Goal: Task Accomplishment & Management: Complete application form

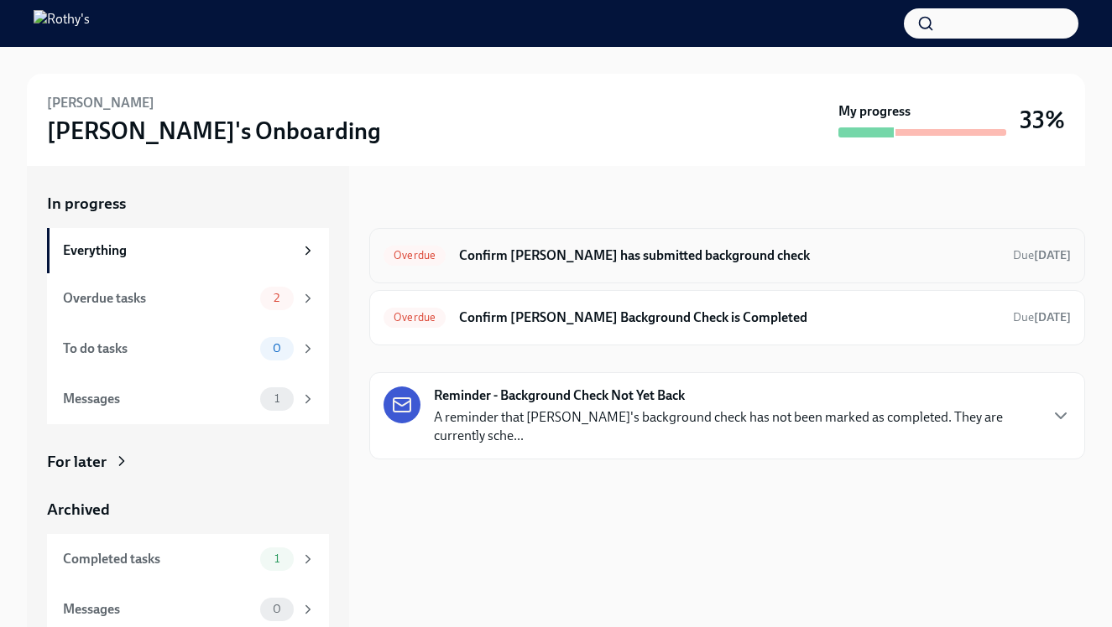
click at [590, 247] on h6 "Confirm Jessica has submitted background check" at bounding box center [729, 256] width 540 height 18
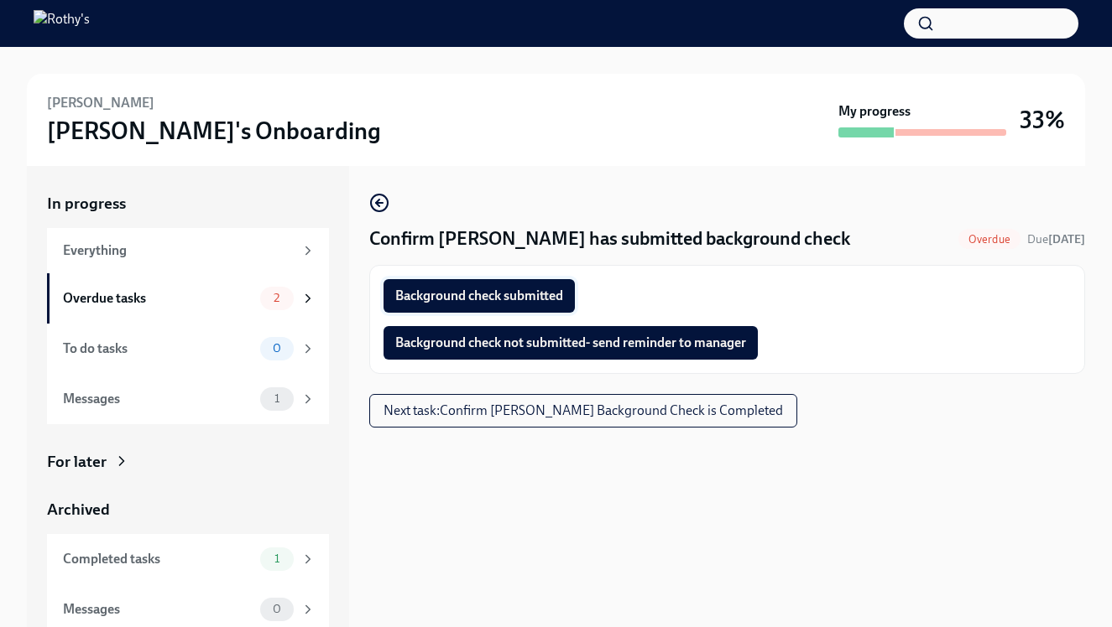
click at [516, 306] on button "Background check submitted" at bounding box center [478, 296] width 191 height 34
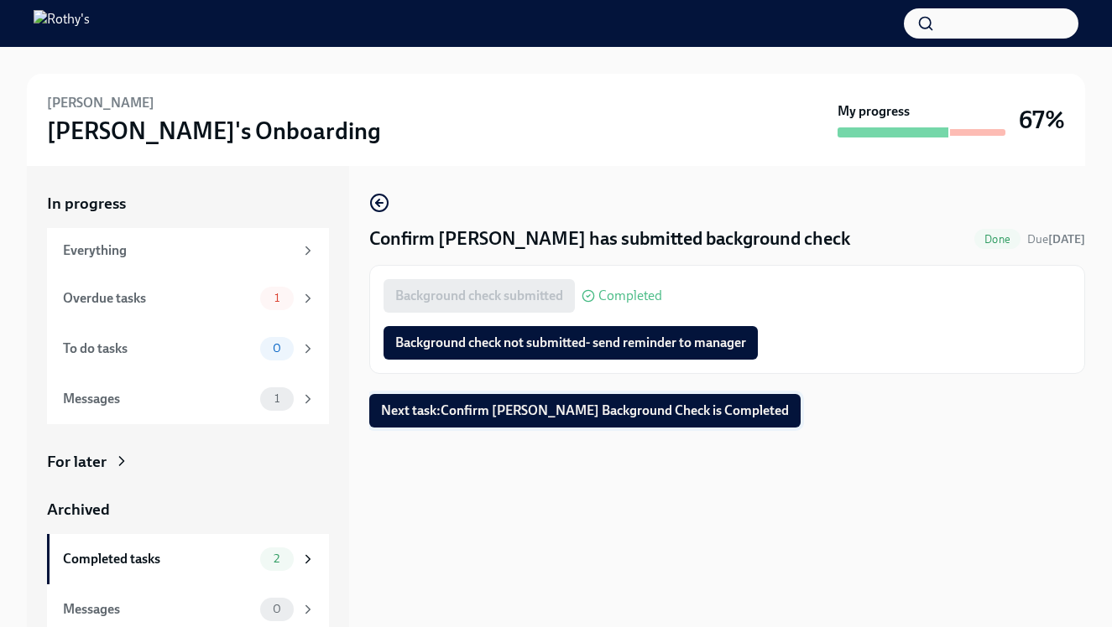
click at [563, 410] on span "Next task : Confirm Jessica Olson's Background Check is Completed" at bounding box center [585, 411] width 408 height 17
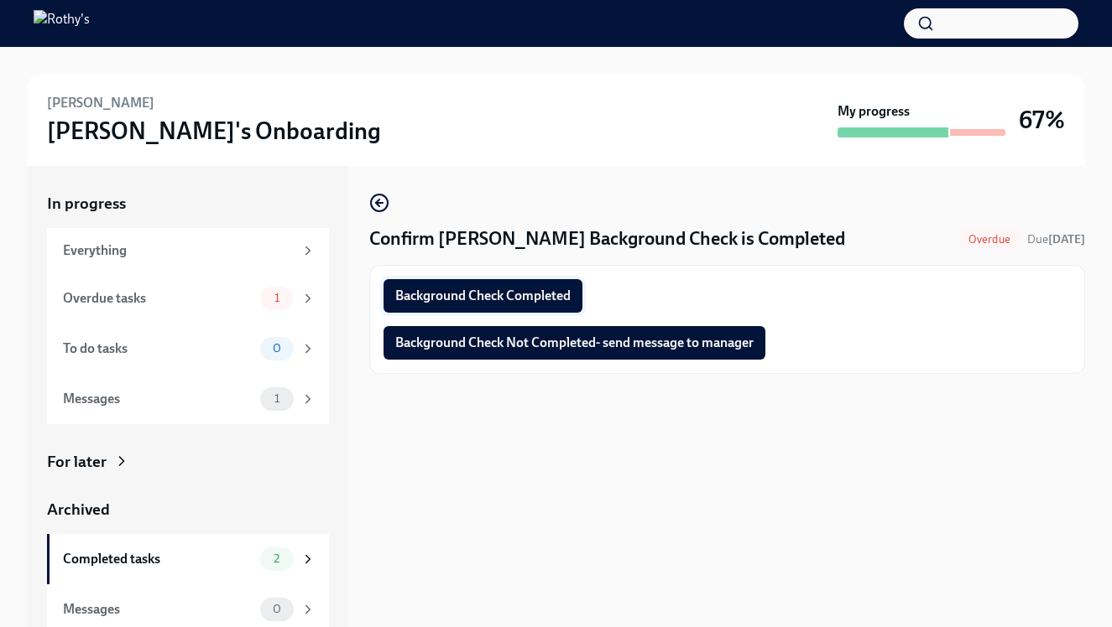
click at [552, 295] on span "Background Check Completed" at bounding box center [482, 296] width 175 height 17
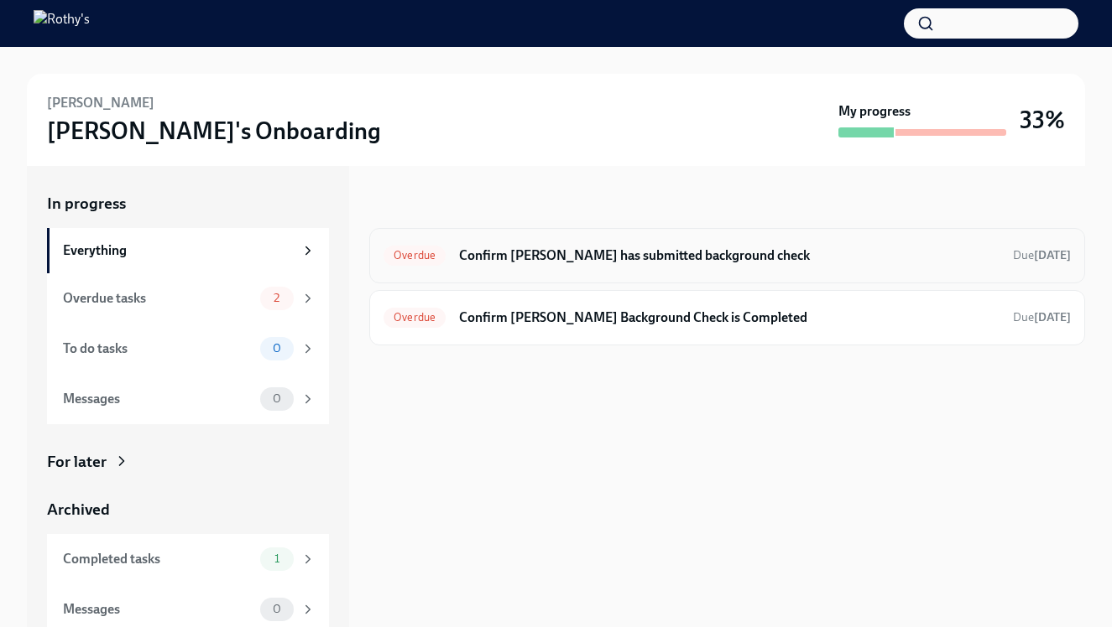
click at [569, 257] on h6 "Confirm Muhammad has submitted background check" at bounding box center [729, 256] width 540 height 18
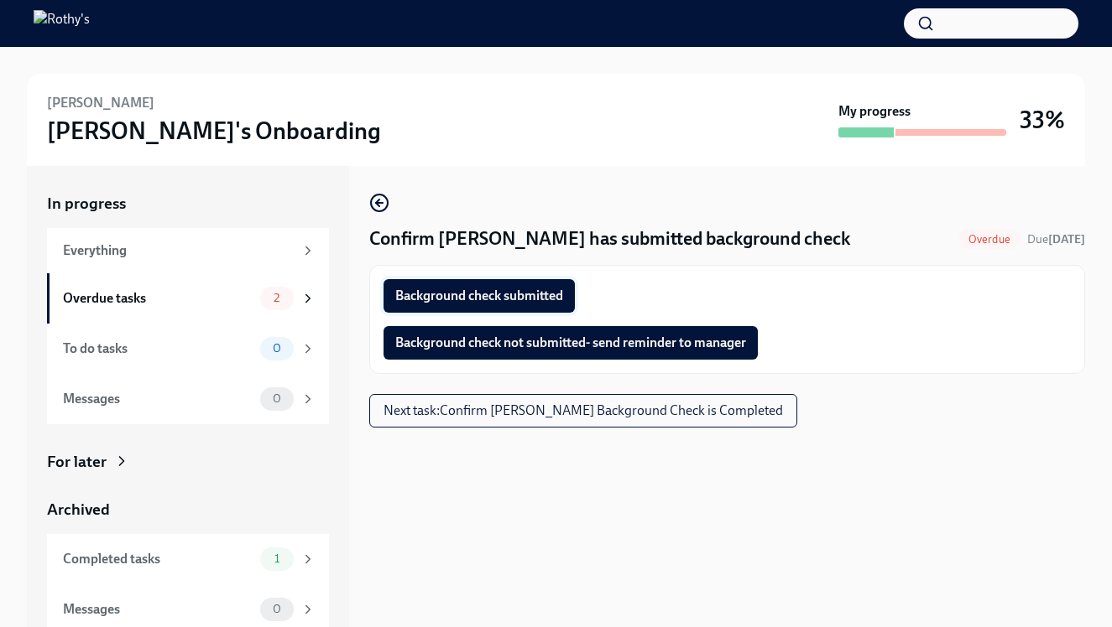
click at [544, 299] on span "Background check submitted" at bounding box center [479, 296] width 168 height 17
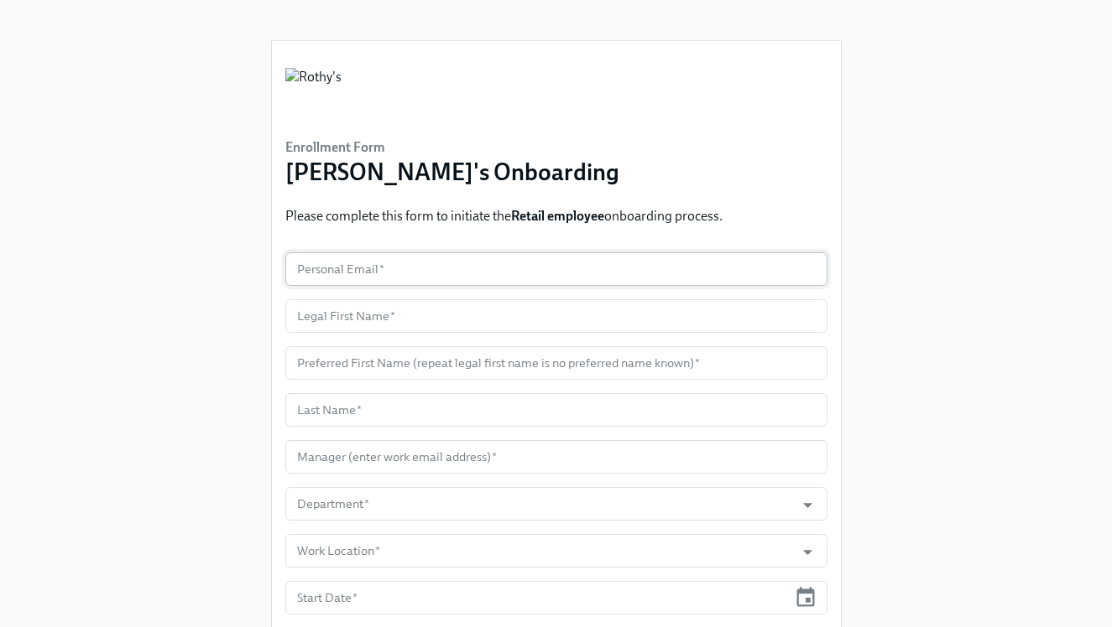
click at [461, 263] on input "text" at bounding box center [556, 270] width 542 height 34
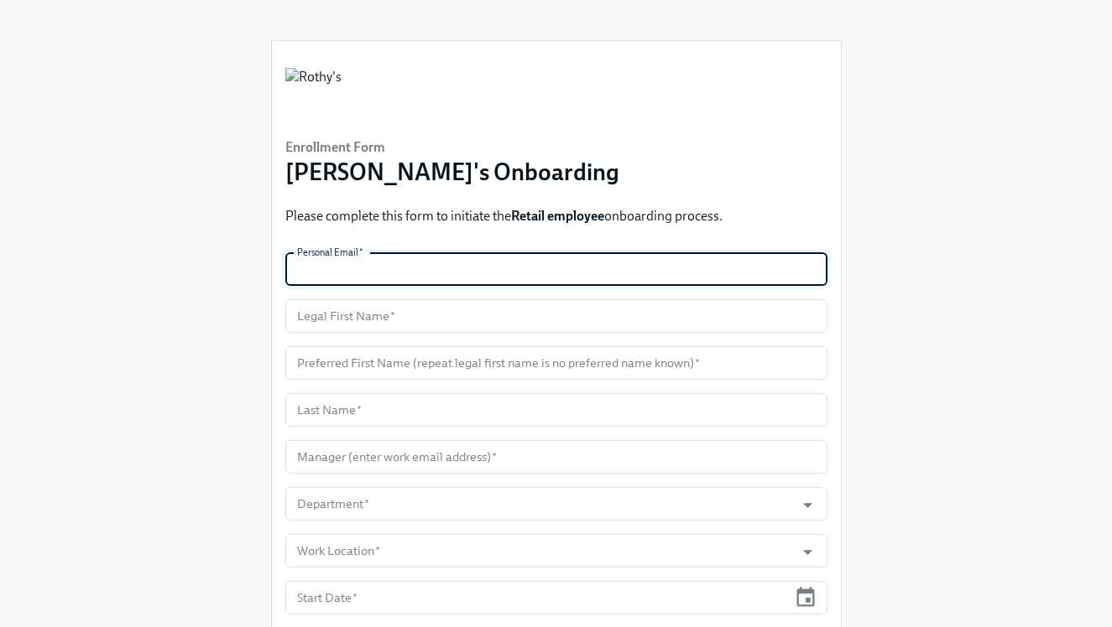
paste input "angellelovelyp@gmail.com"
type input "angellelovelyp@gmail.com"
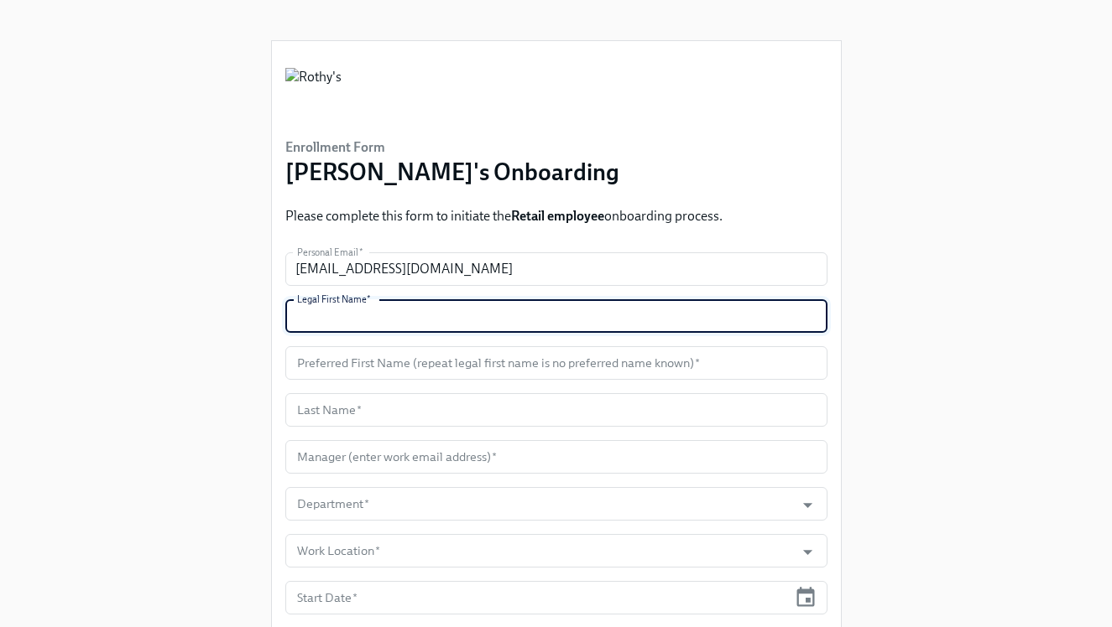
click at [356, 327] on input "text" at bounding box center [556, 316] width 542 height 34
paste input "Angelle"
type input "Angelle"
click at [369, 364] on input "text" at bounding box center [556, 363] width 542 height 34
paste input "Angelle"
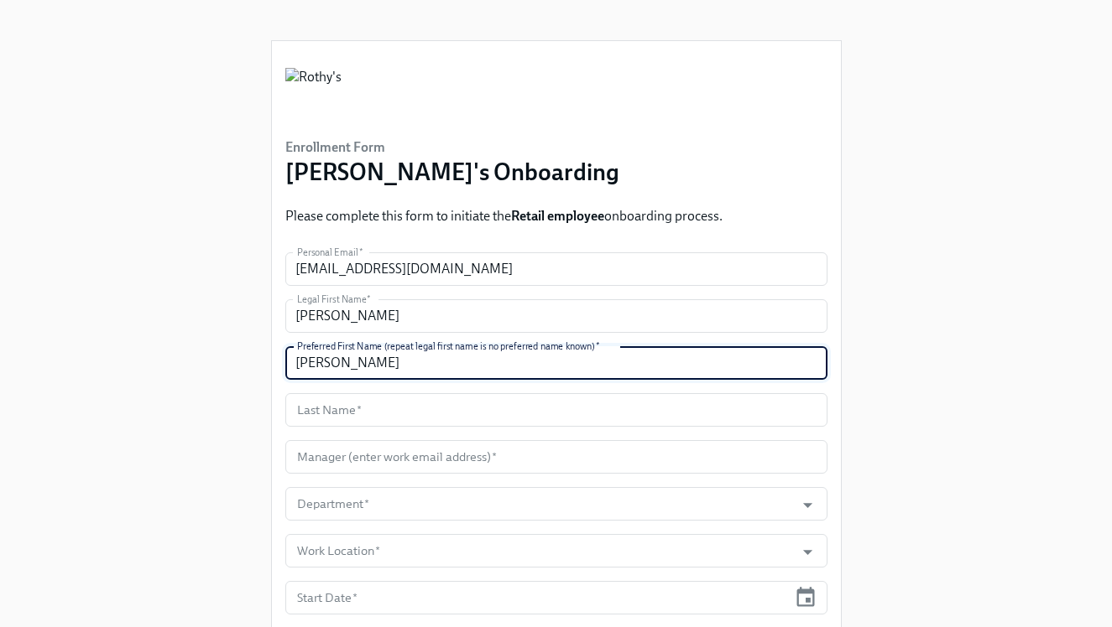
type input "Angelle"
click at [465, 412] on input "text" at bounding box center [556, 410] width 542 height 34
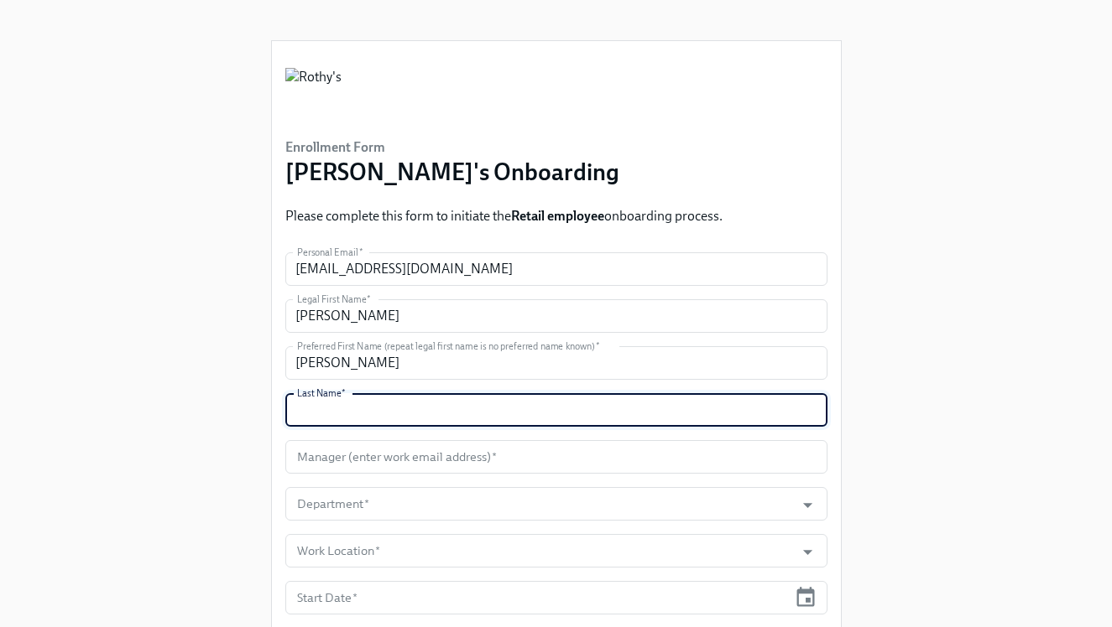
paste input "Pascua"
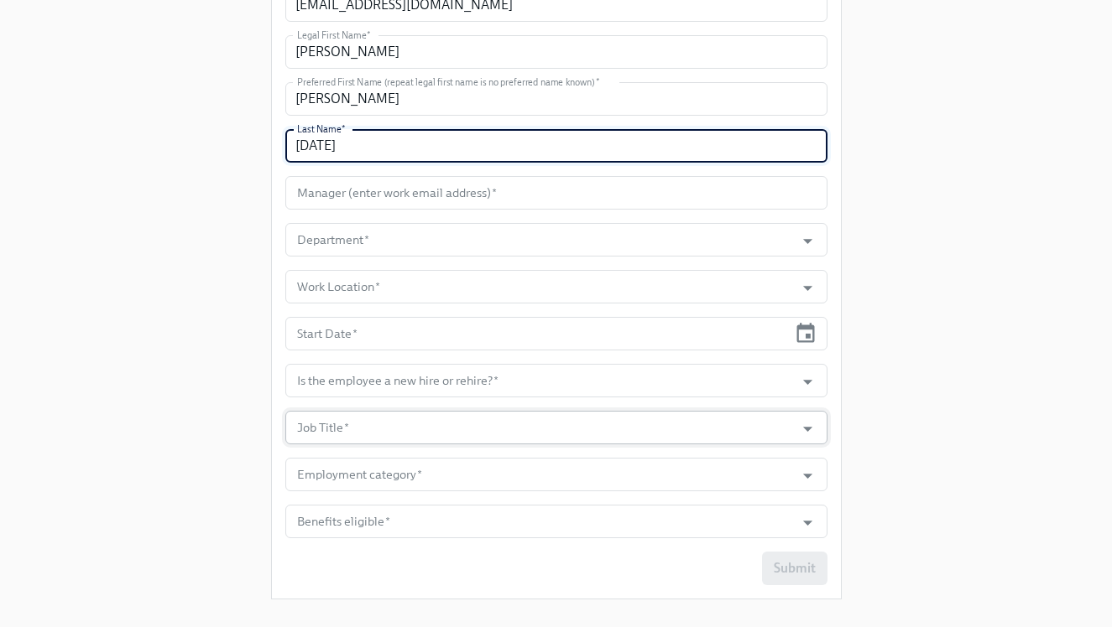
scroll to position [290, 0]
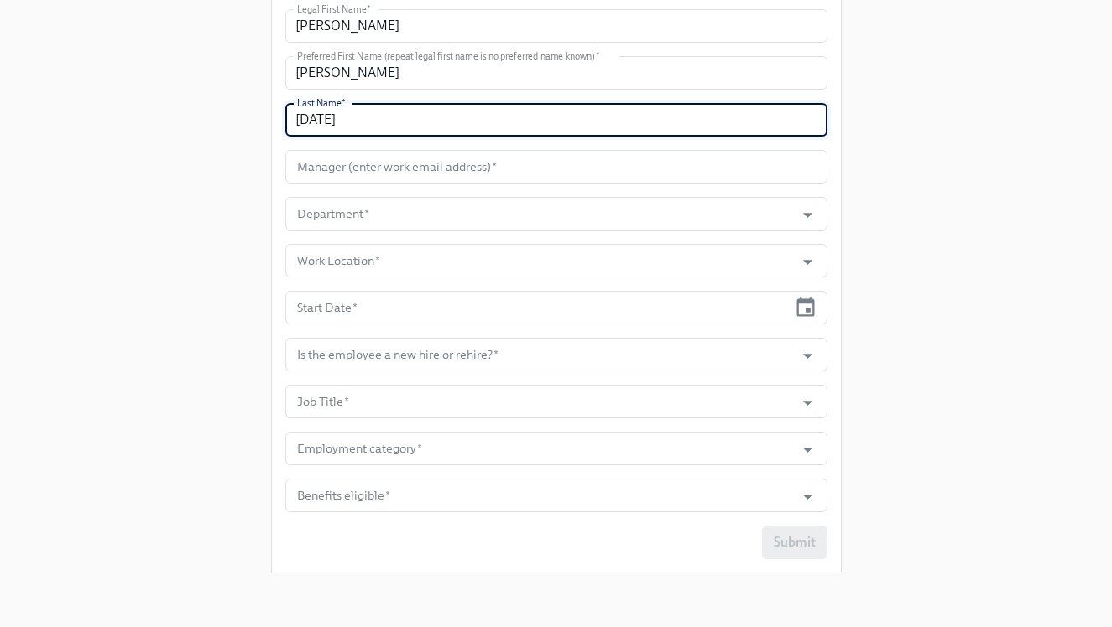
type input "Pascua"
click at [413, 174] on input "text" at bounding box center [556, 167] width 542 height 34
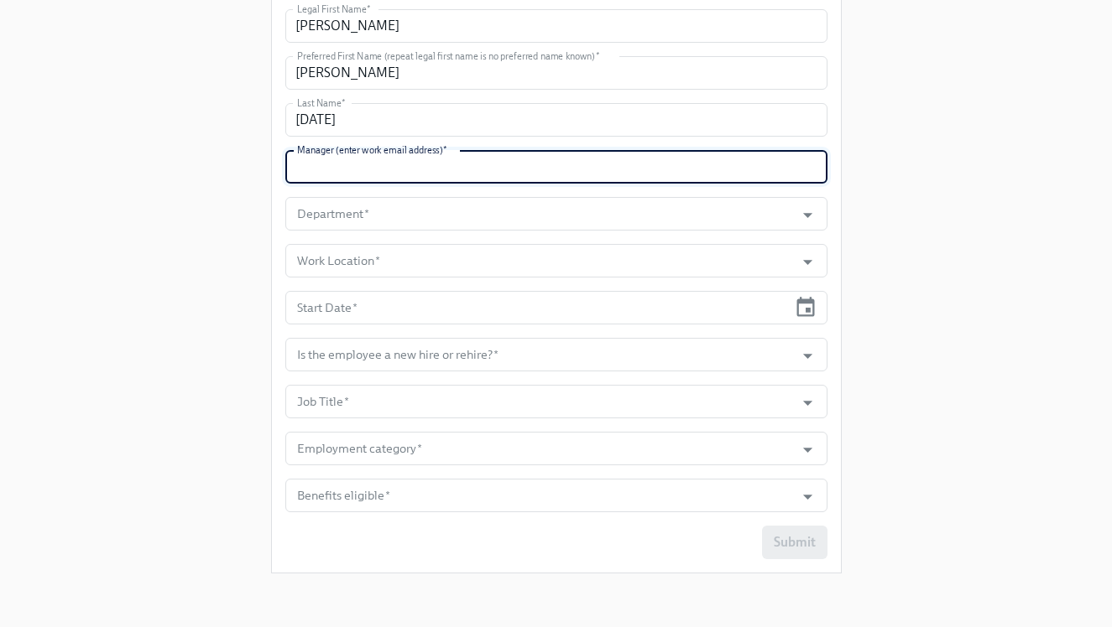
paste input "vcastle@rothys.com"
type input "vcastle@rothys.com"
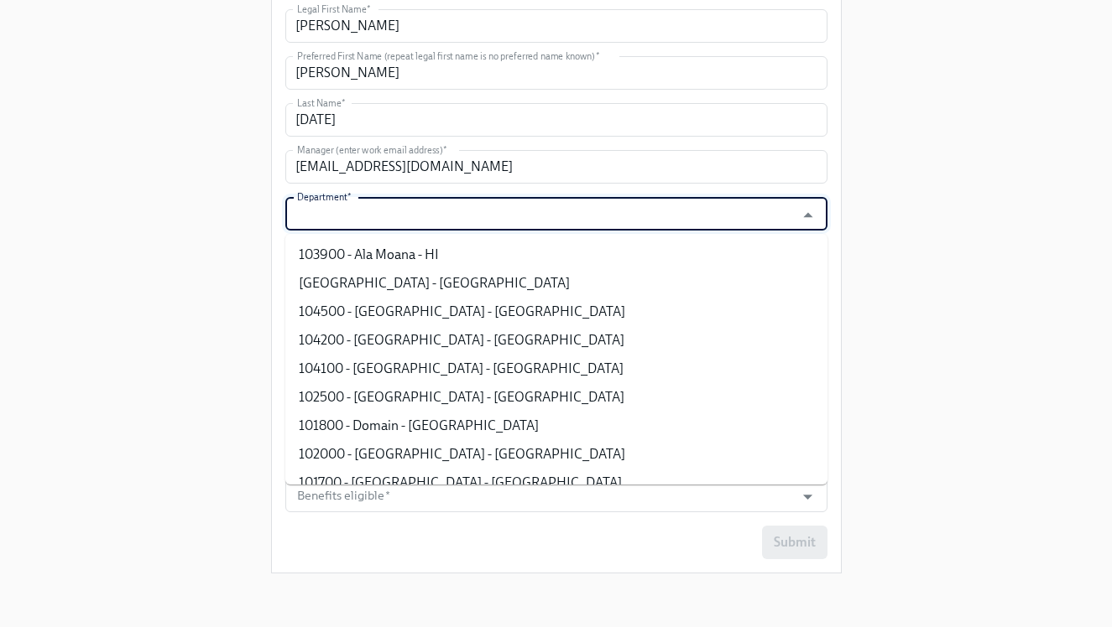
click at [413, 207] on input "Department   *" at bounding box center [540, 214] width 493 height 34
click at [418, 238] on ul "103900 - Ala Moana - HI 103200 - Broadway Plaza - CA 104500 - Buckhead Village …" at bounding box center [556, 359] width 542 height 251
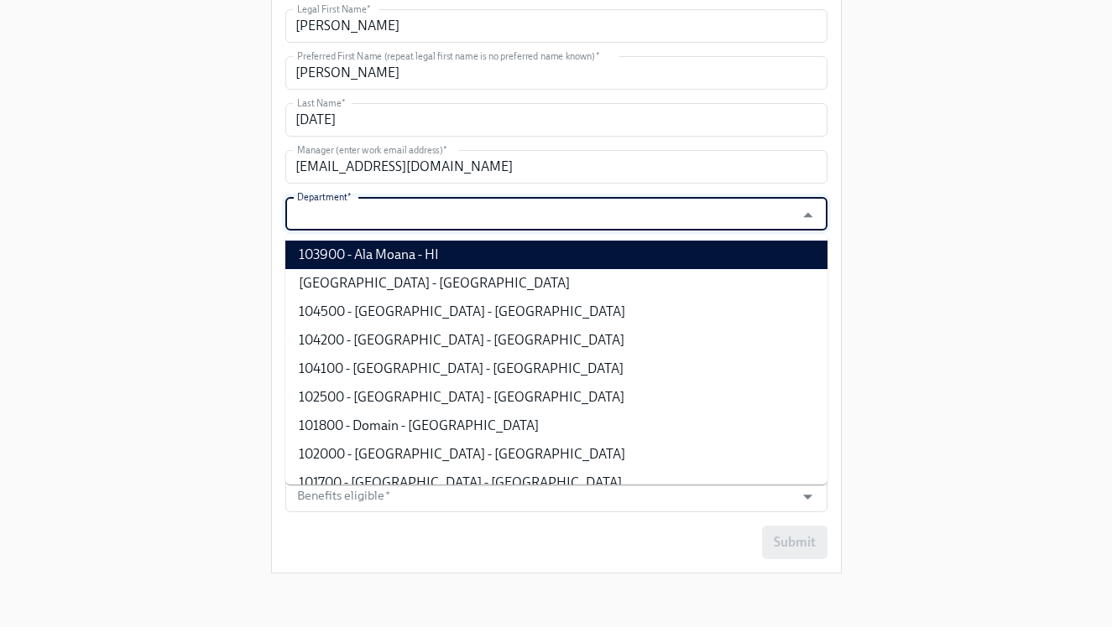
click at [418, 247] on li "103900 - Ala Moana - HI" at bounding box center [556, 255] width 542 height 29
type input "103900 - Ala Moana - HI"
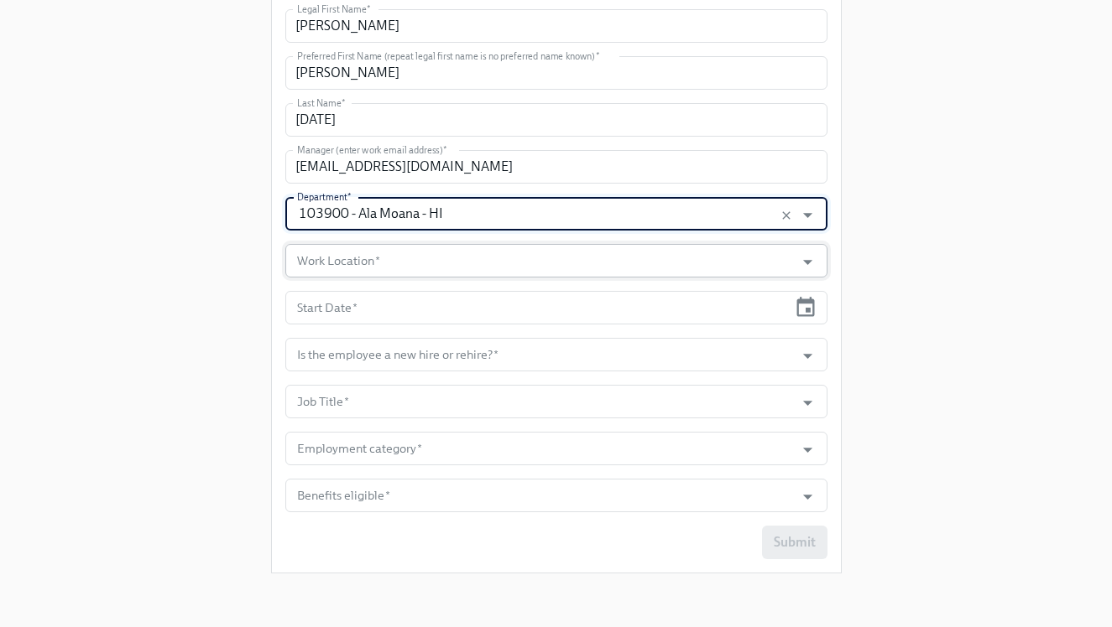
click at [415, 259] on input "Work Location   *" at bounding box center [540, 261] width 493 height 34
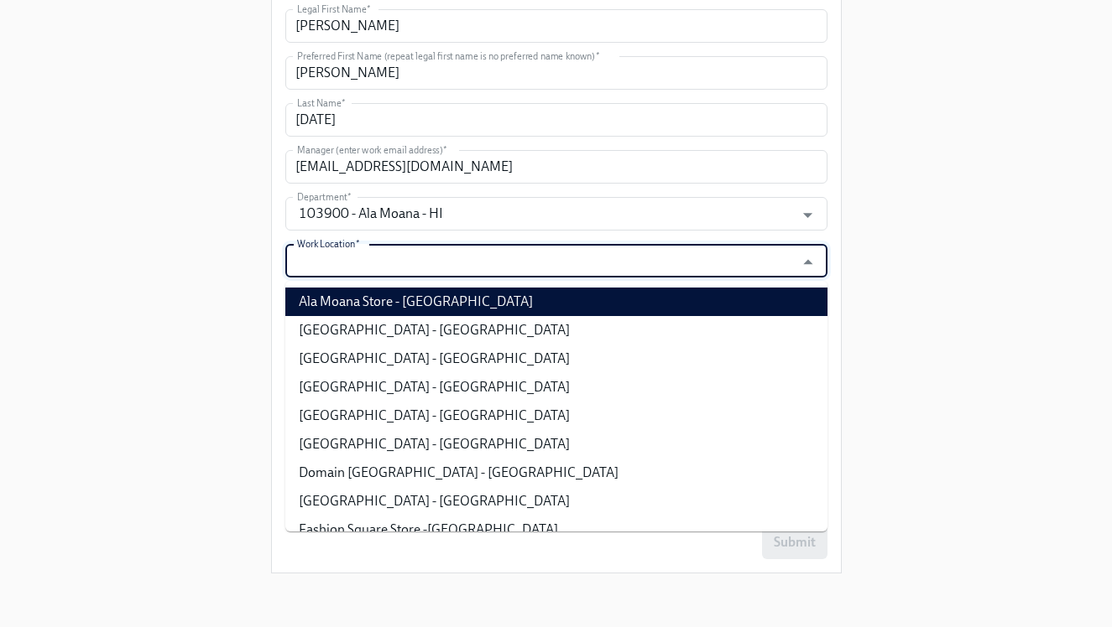
click at [414, 298] on li "Ala Moana Store - HI" at bounding box center [556, 302] width 542 height 29
type input "Ala Moana Store - HI"
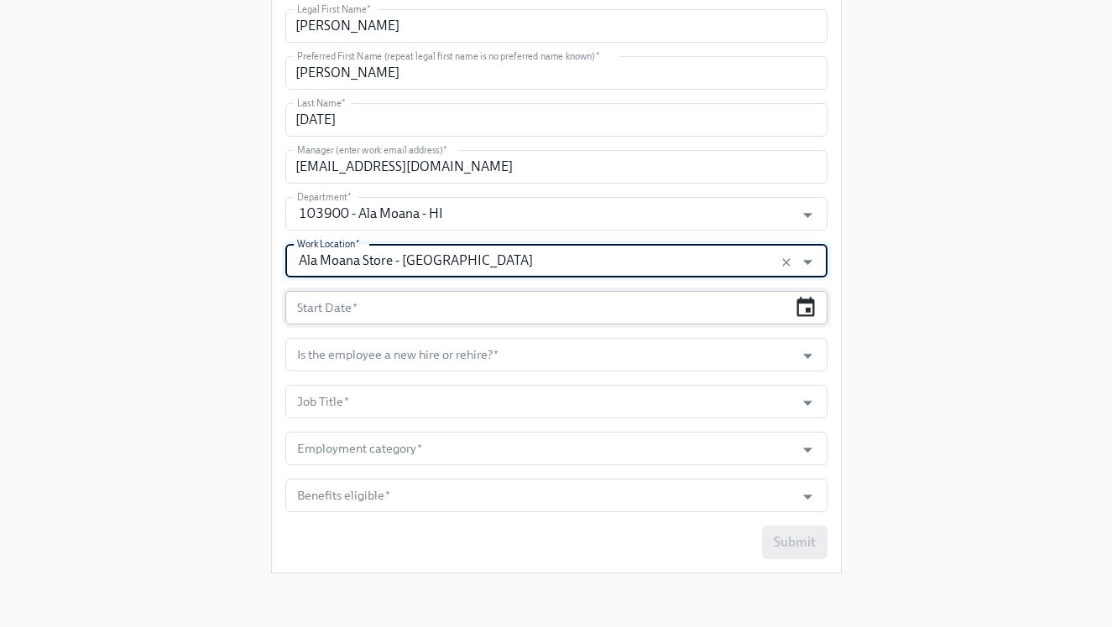
click at [810, 317] on icon "button" at bounding box center [805, 307] width 23 height 23
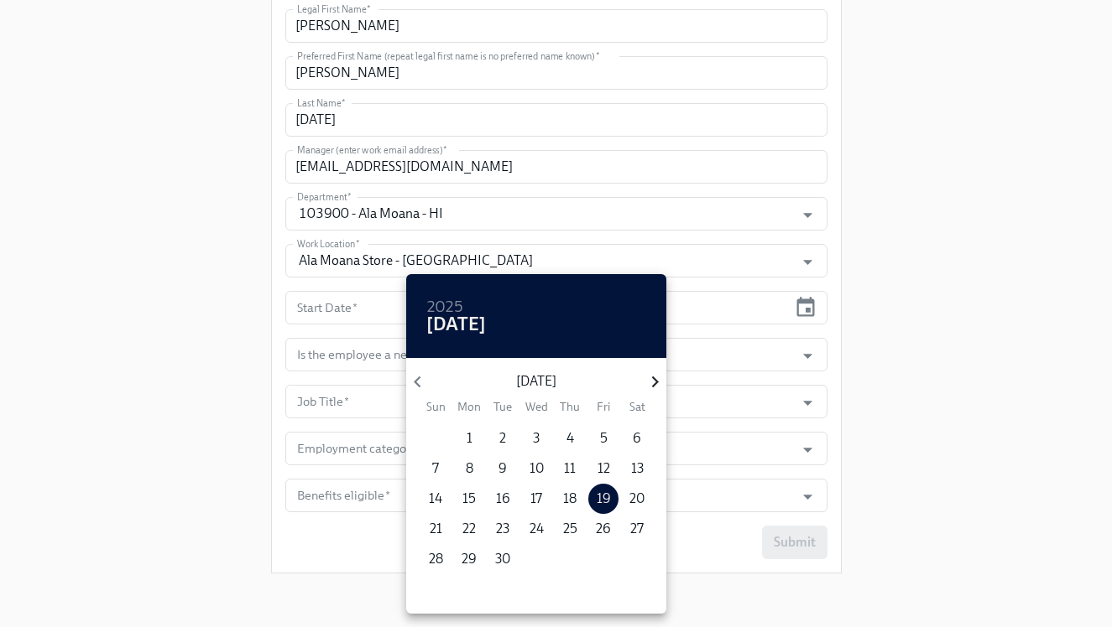
click at [653, 377] on icon "button" at bounding box center [654, 383] width 7 height 12
click at [466, 468] on p "6" at bounding box center [469, 469] width 8 height 18
type input "10/06/2025"
click at [877, 422] on div at bounding box center [556, 313] width 1112 height 627
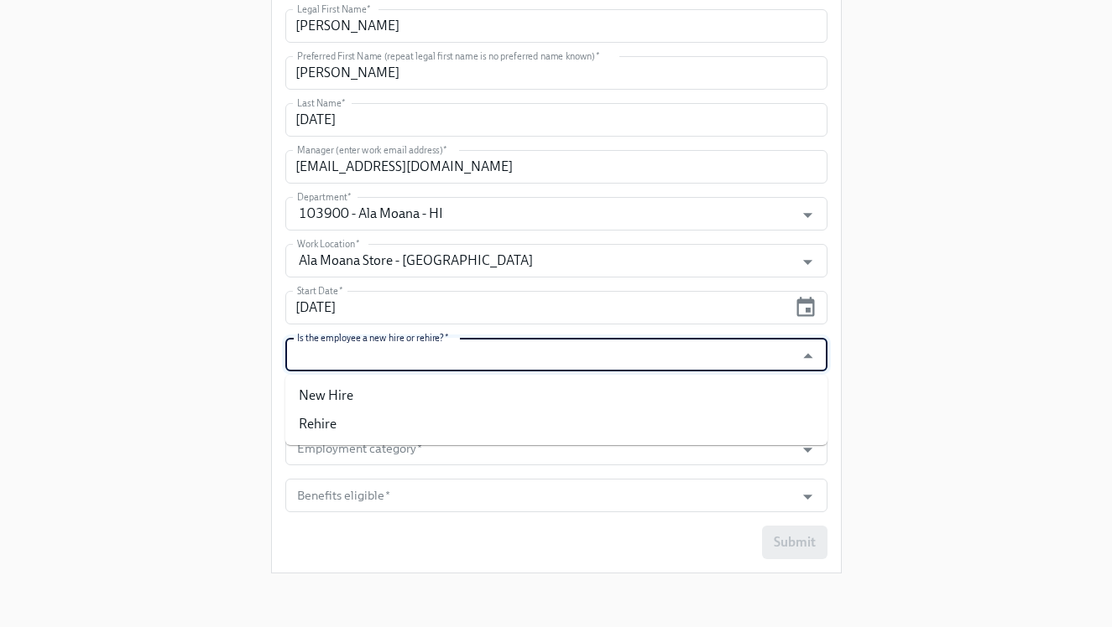
click at [478, 363] on input "Is the employee a new hire or rehire?   *" at bounding box center [540, 355] width 493 height 34
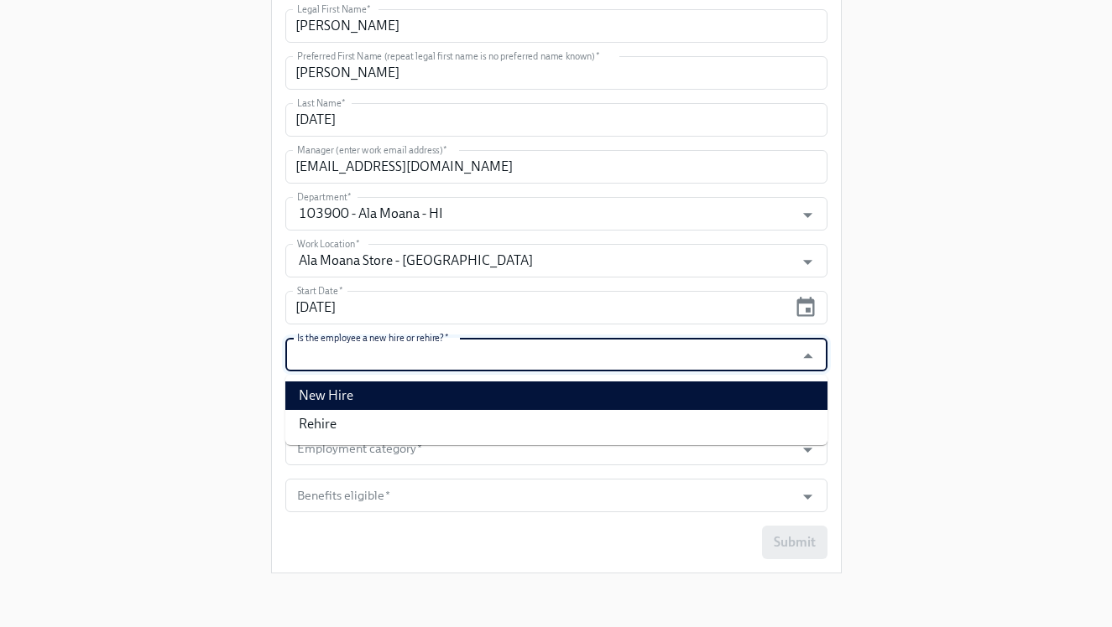
click at [474, 409] on li "New Hire" at bounding box center [556, 396] width 542 height 29
type input "New Hire"
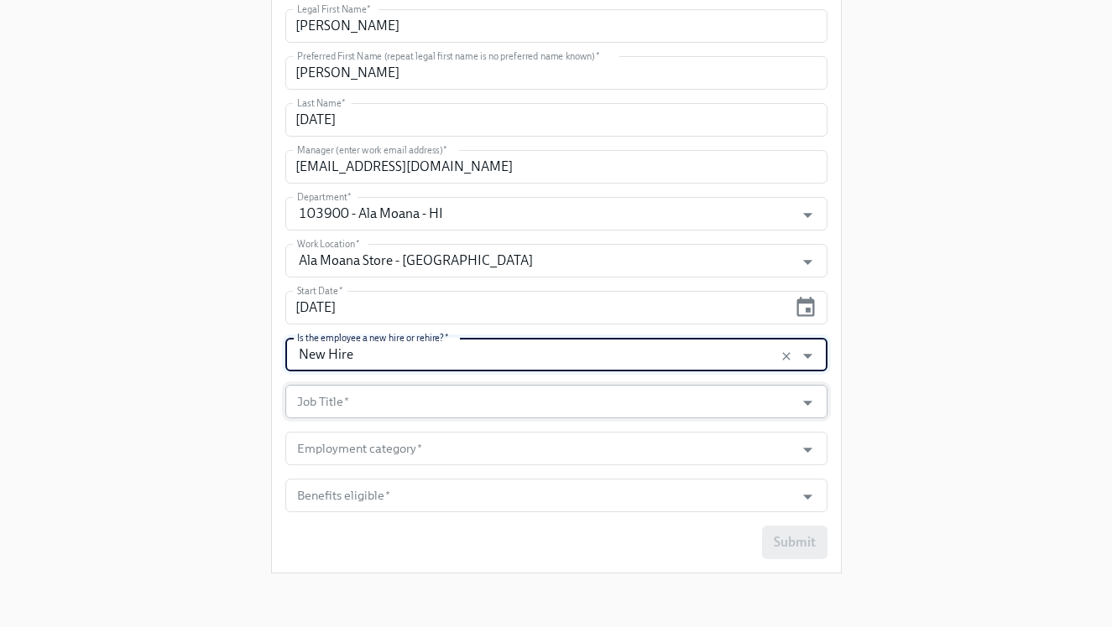
click at [460, 408] on input "Job Title   *" at bounding box center [540, 402] width 493 height 34
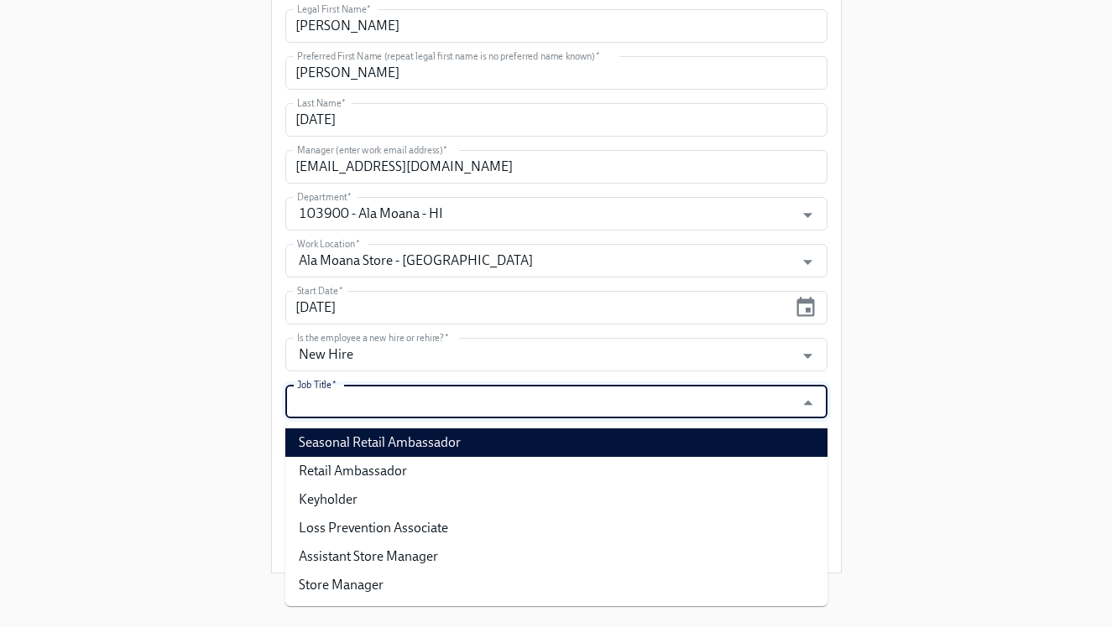
click at [450, 440] on li "Seasonal Retail Ambassador" at bounding box center [556, 443] width 542 height 29
type input "Seasonal Retail Ambassador"
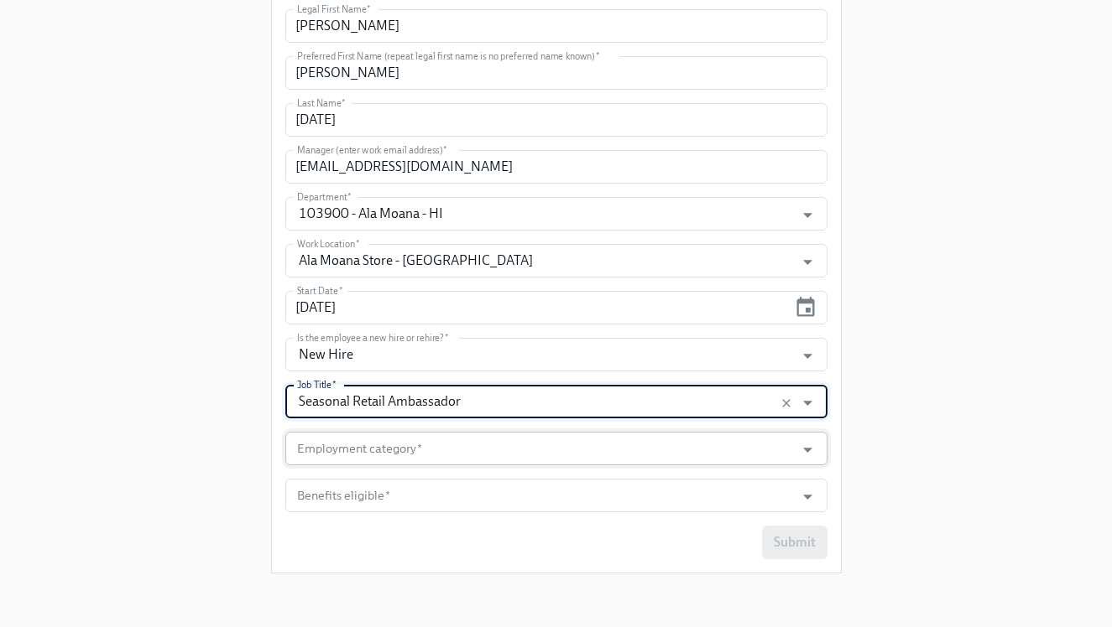
click at [448, 448] on input "Employment category   *" at bounding box center [540, 449] width 493 height 34
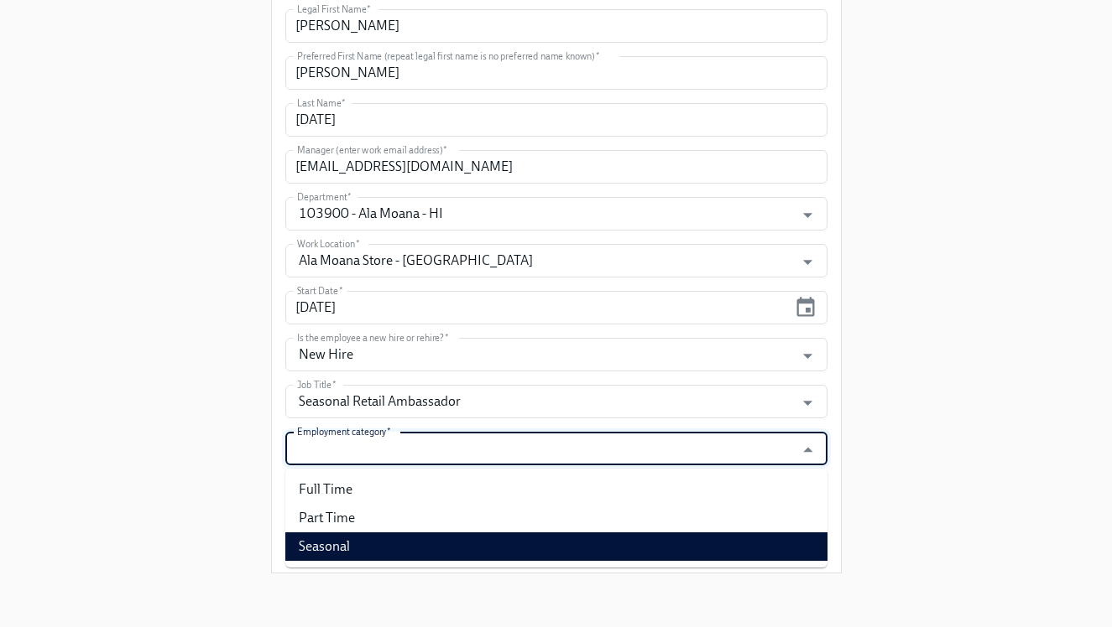
click at [425, 541] on li "Seasonal" at bounding box center [556, 547] width 542 height 29
type input "Seasonal"
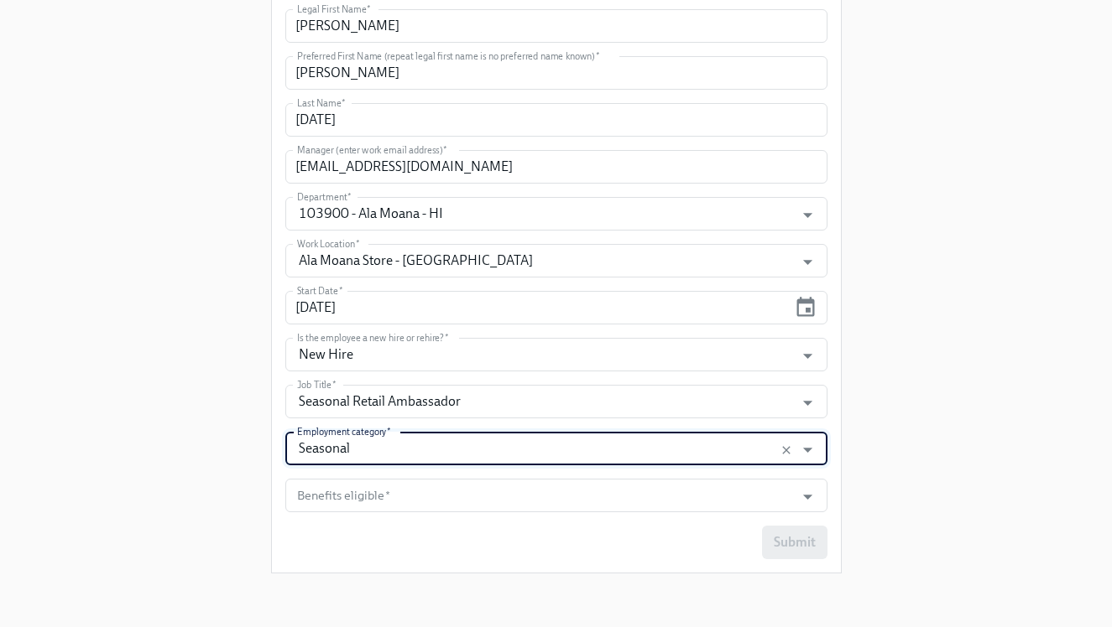
click at [426, 516] on form "Personal Email   * angellelovelyp@gmail.com Personal Email * Legal First Name  …" at bounding box center [556, 260] width 542 height 597
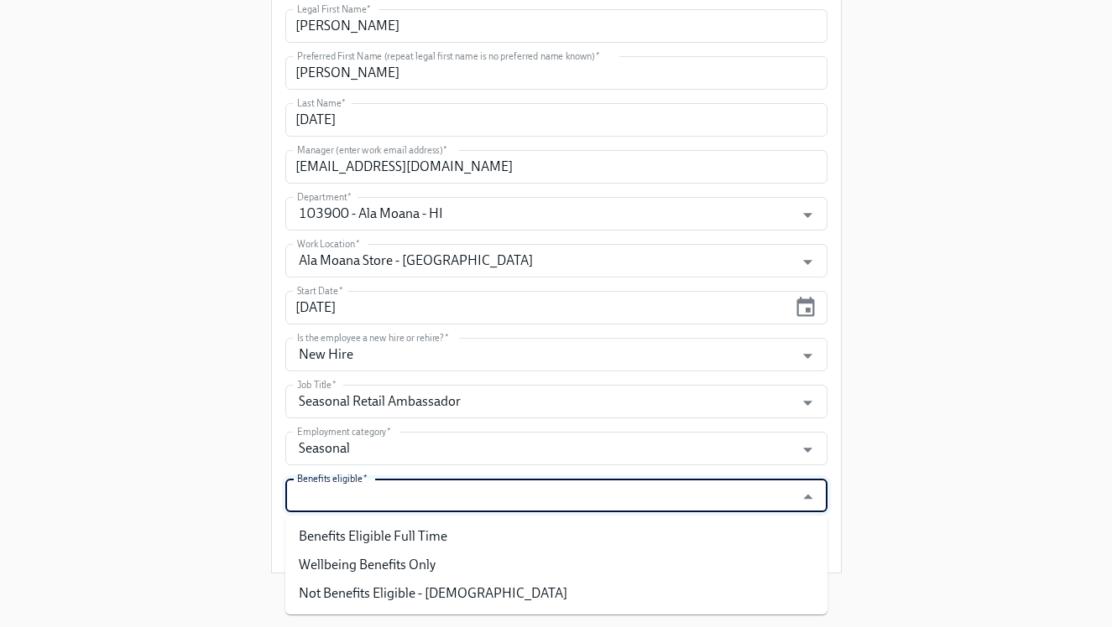
click at [428, 497] on input "Benefits eligible   *" at bounding box center [540, 496] width 493 height 34
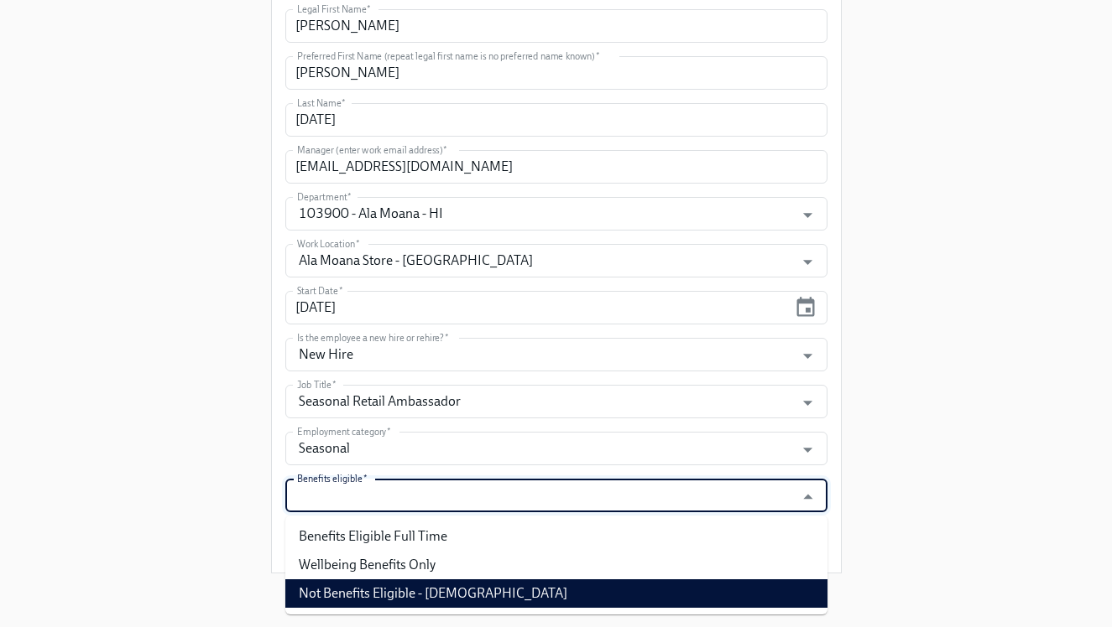
click at [424, 594] on li "Not Benefits Eligible - Temporary Employee" at bounding box center [556, 594] width 542 height 29
type input "Not Benefits Eligible - Temporary Employee"
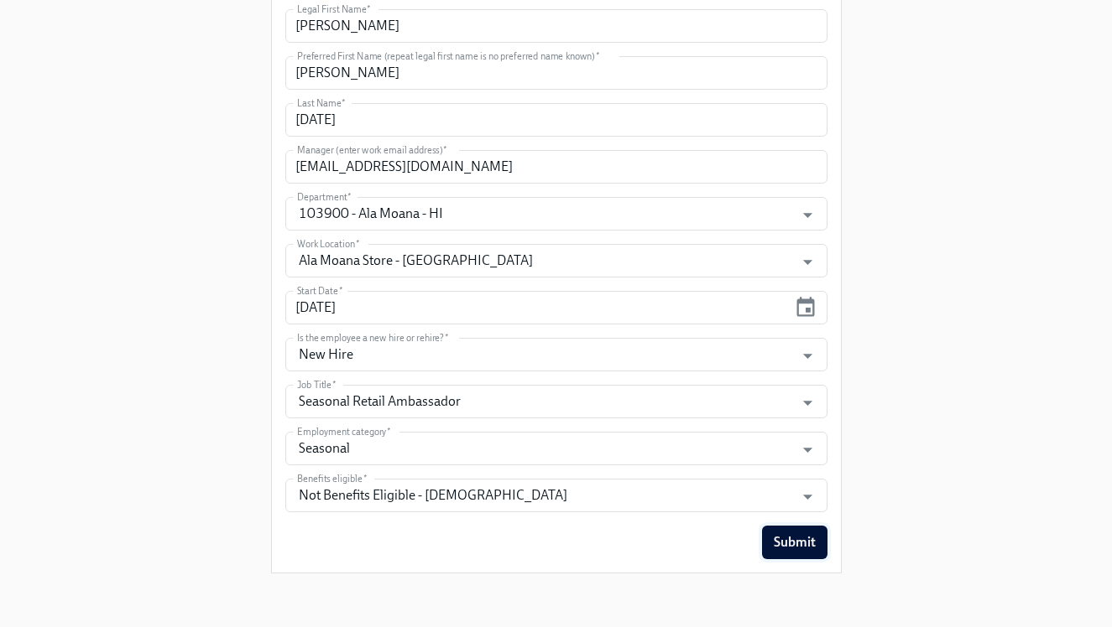
click at [789, 547] on span "Submit" at bounding box center [794, 542] width 42 height 17
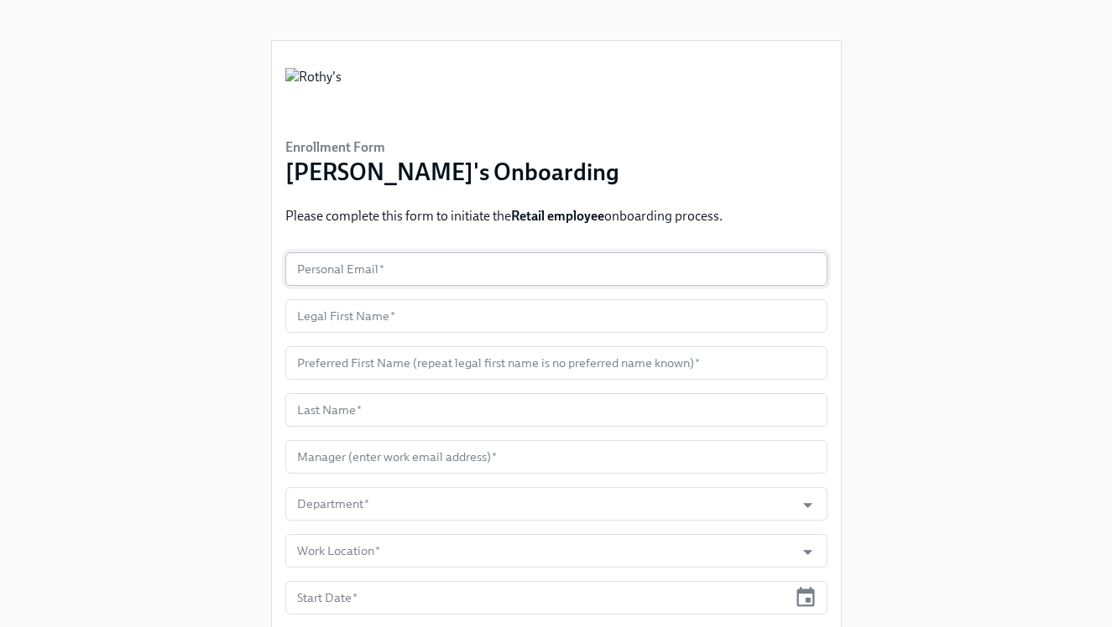
click at [448, 268] on input "text" at bounding box center [556, 270] width 542 height 34
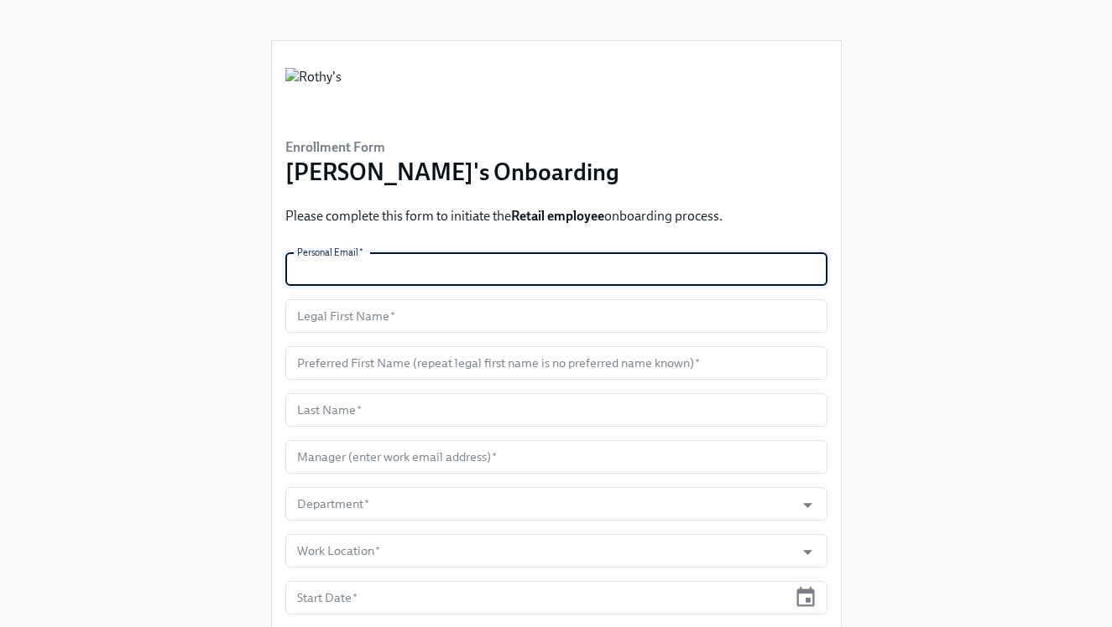
paste input "maksimiakzenon@gmail.com"
type input "maksimiakzenon@gmail.com"
click at [461, 315] on input "text" at bounding box center [556, 316] width 542 height 34
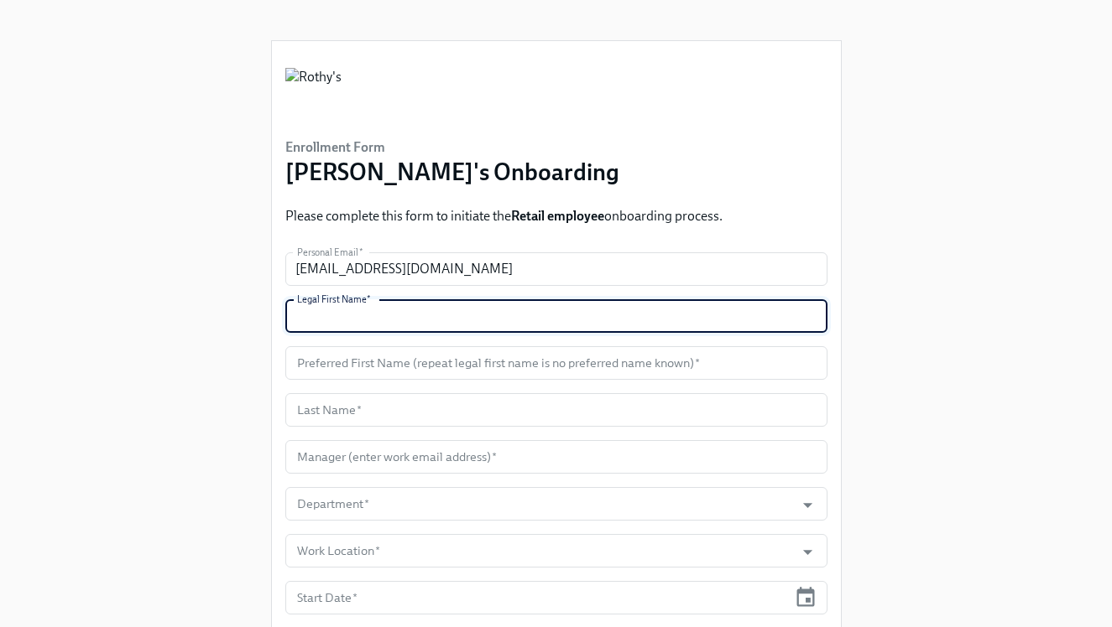
paste input "Zenon"
type input "Zenon"
click at [457, 366] on input "text" at bounding box center [556, 363] width 542 height 34
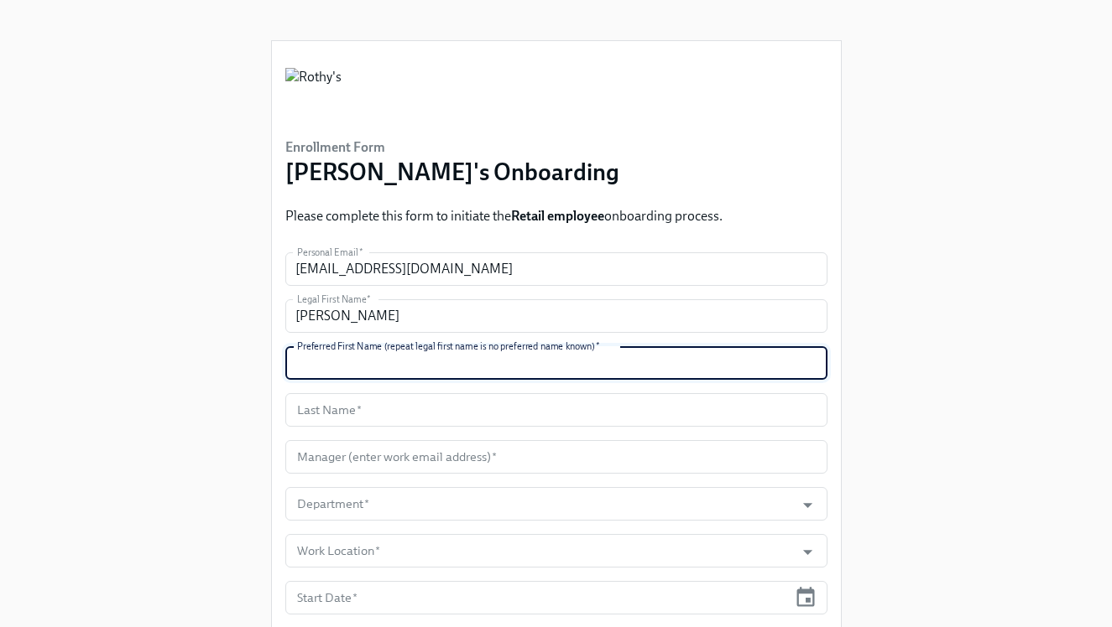
paste input "Zenon"
type input "Zenon"
click at [357, 406] on input "text" at bounding box center [556, 410] width 542 height 34
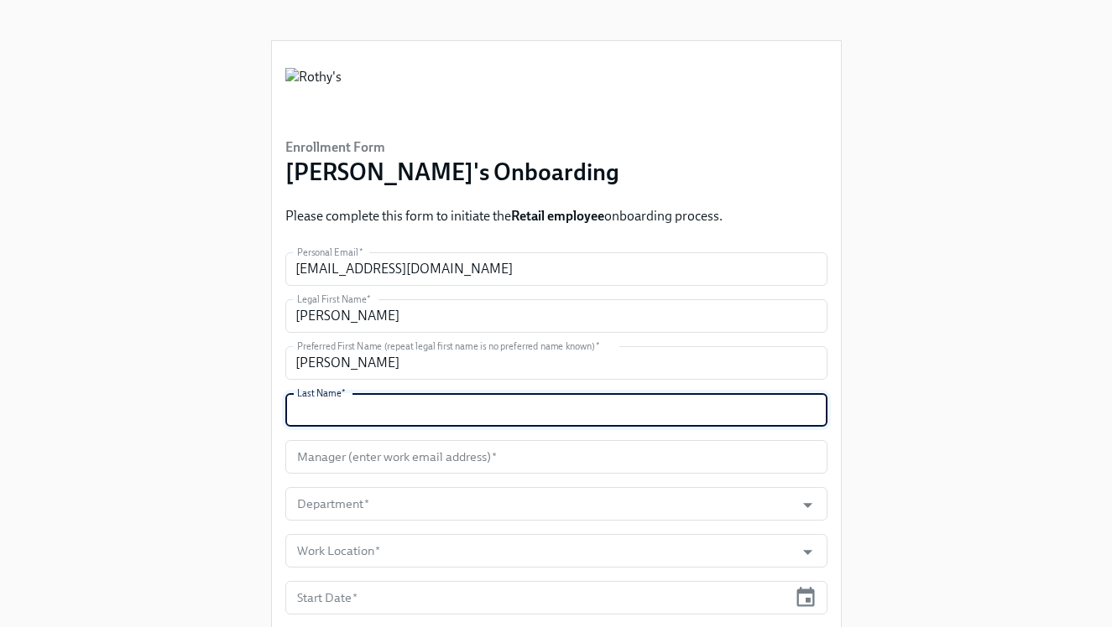
paste input "Maksimiak"
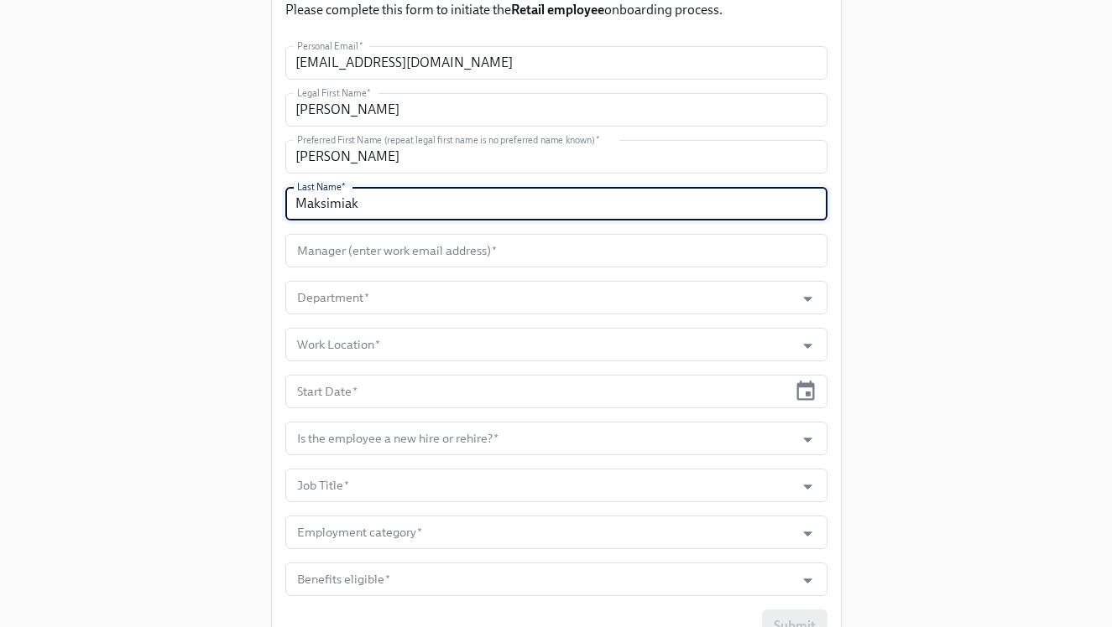
scroll to position [212, 0]
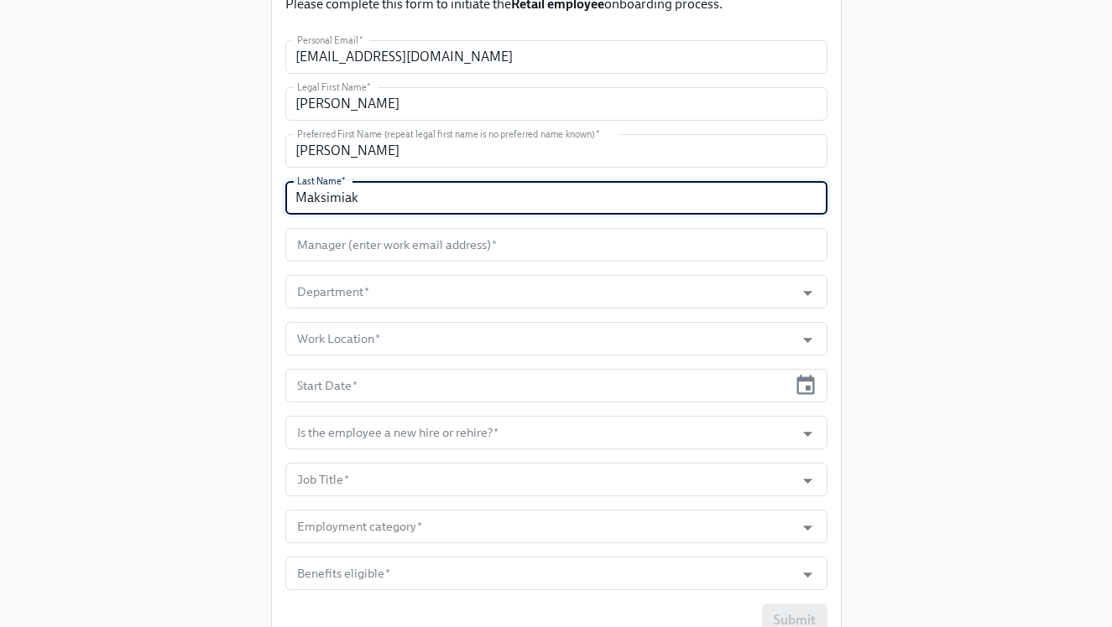
type input "Maksimiak"
click at [419, 246] on input "text" at bounding box center [556, 245] width 542 height 34
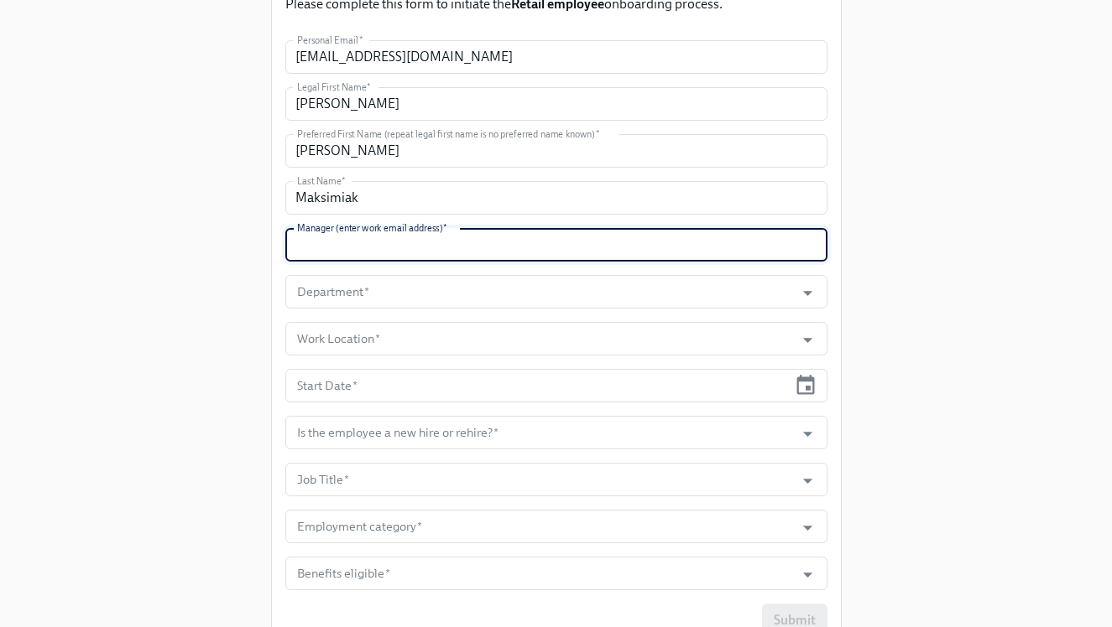
paste input "stomcho@rothys.com"
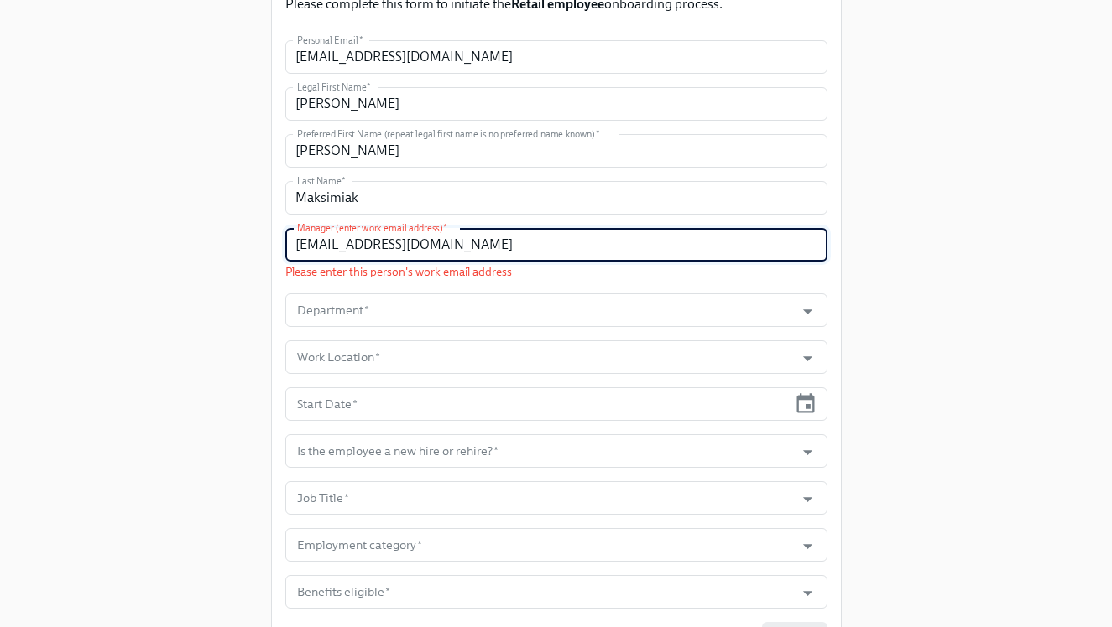
click at [298, 245] on input "stomcho@rothys.com" at bounding box center [556, 245] width 542 height 34
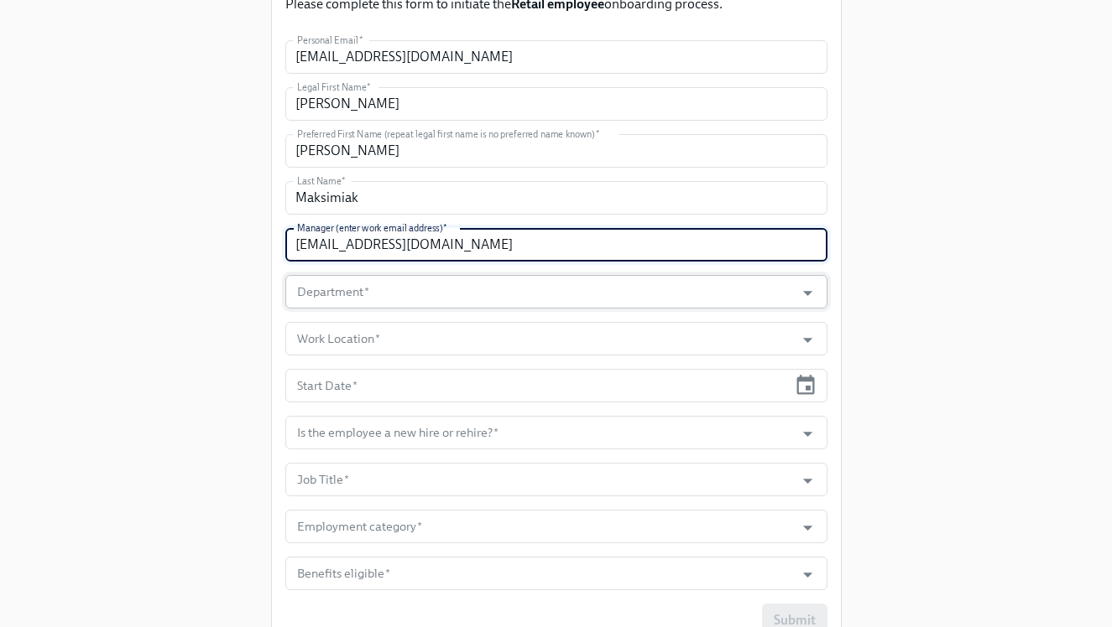
type input "stomcho@rothys.com"
click at [331, 289] on input "Department   *" at bounding box center [540, 292] width 493 height 34
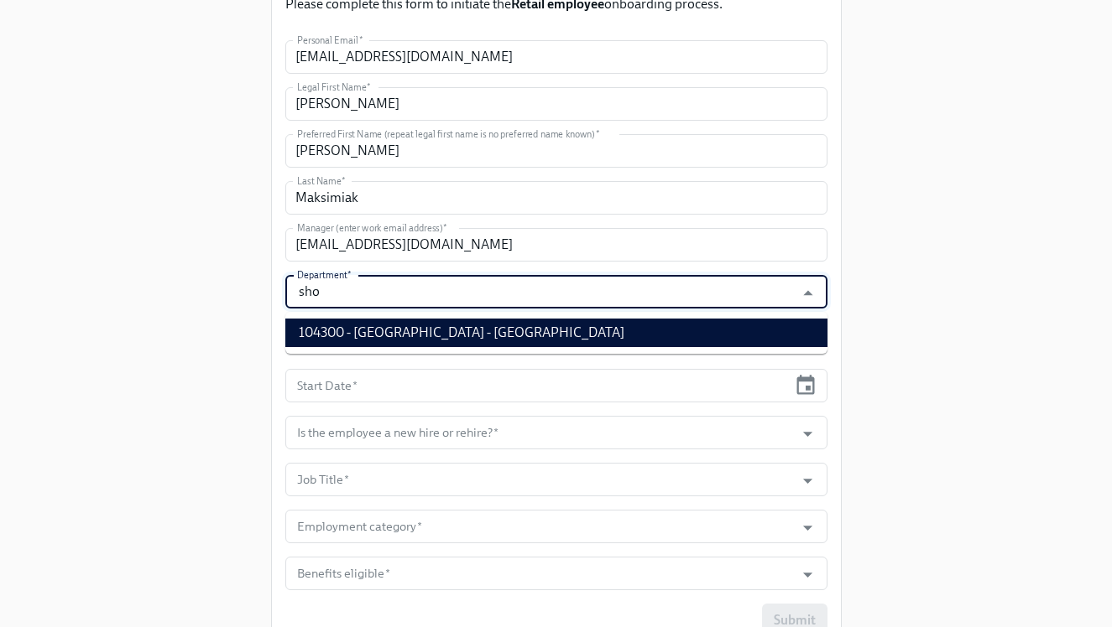
click at [437, 321] on li "104300 - Short Hills - NJ" at bounding box center [556, 333] width 542 height 29
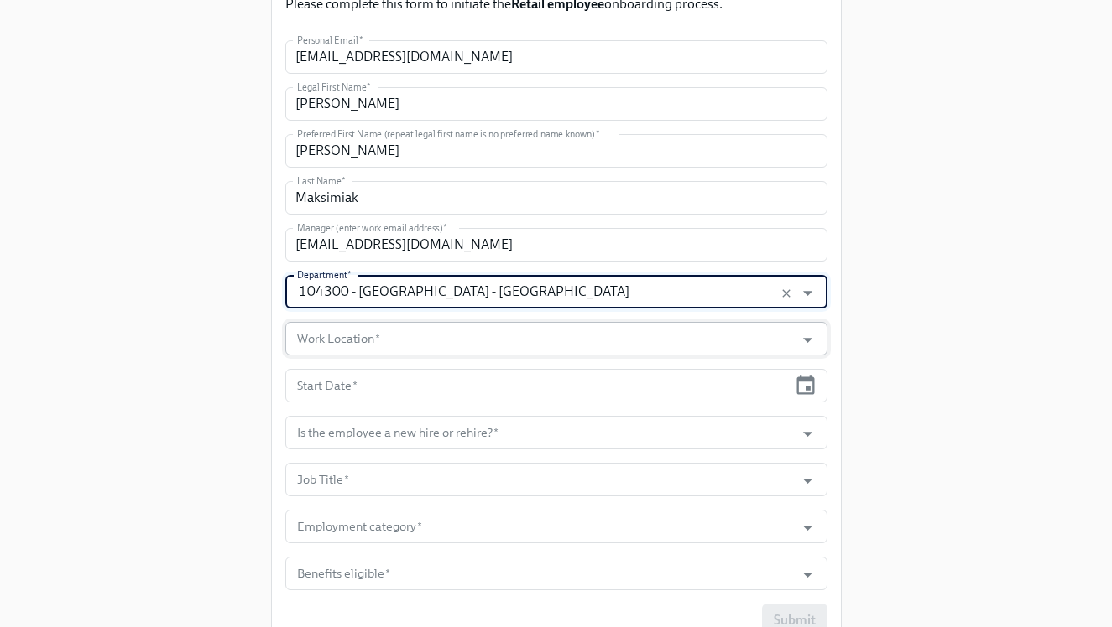
type input "104300 - Short Hills - NJ"
click at [419, 339] on input "Work Location   *" at bounding box center [540, 339] width 493 height 34
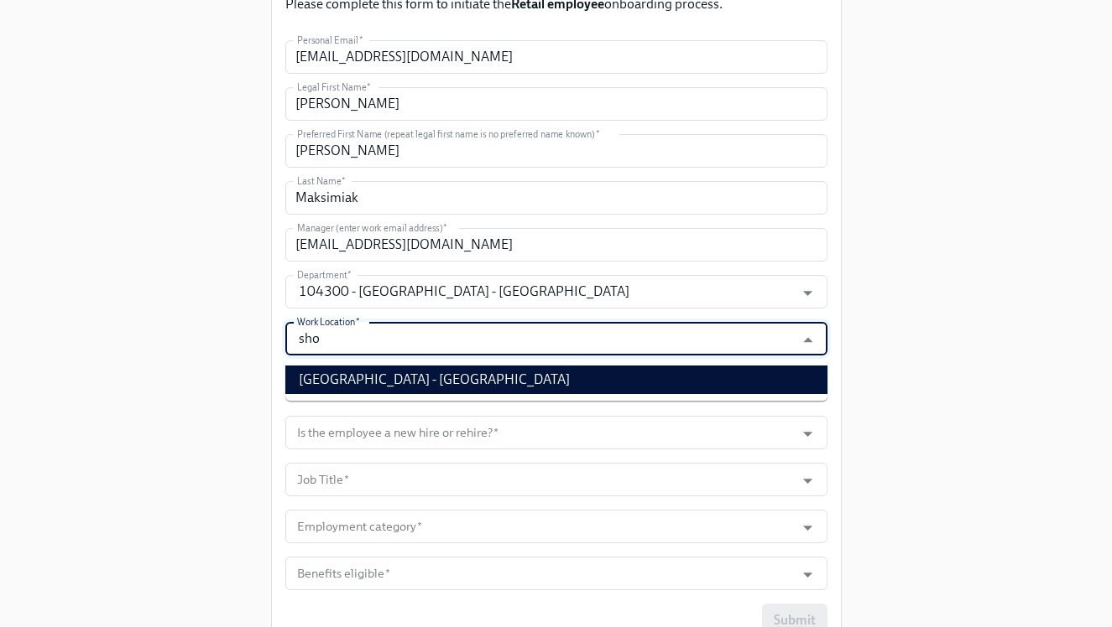
click at [430, 381] on li "Short Hills Store - NJ" at bounding box center [556, 380] width 542 height 29
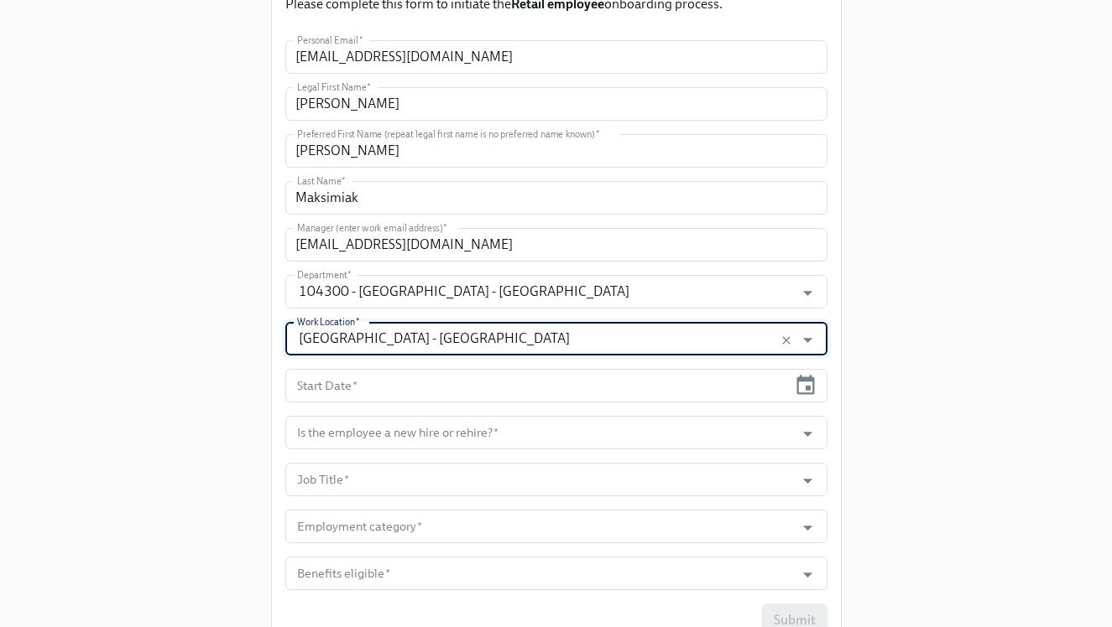
type input "Short Hills Store - NJ"
click at [806, 389] on icon "button" at bounding box center [806, 384] width 18 height 19
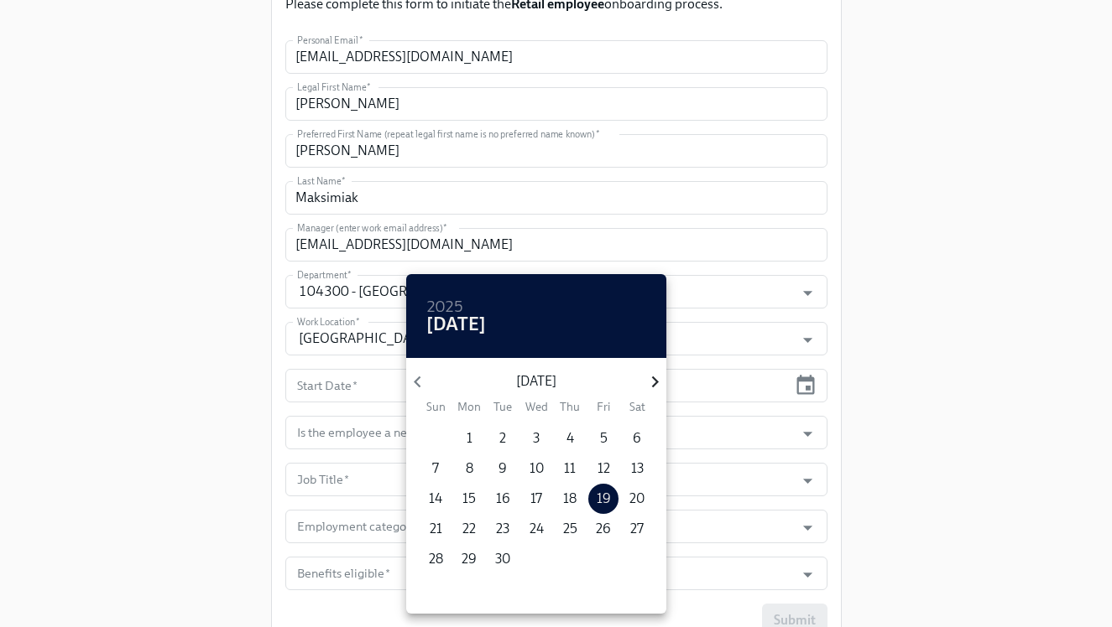
click at [647, 388] on icon "button" at bounding box center [654, 382] width 23 height 23
click at [469, 467] on p "6" at bounding box center [469, 469] width 8 height 18
type input "10/06/2025"
click at [297, 448] on div at bounding box center [556, 313] width 1112 height 627
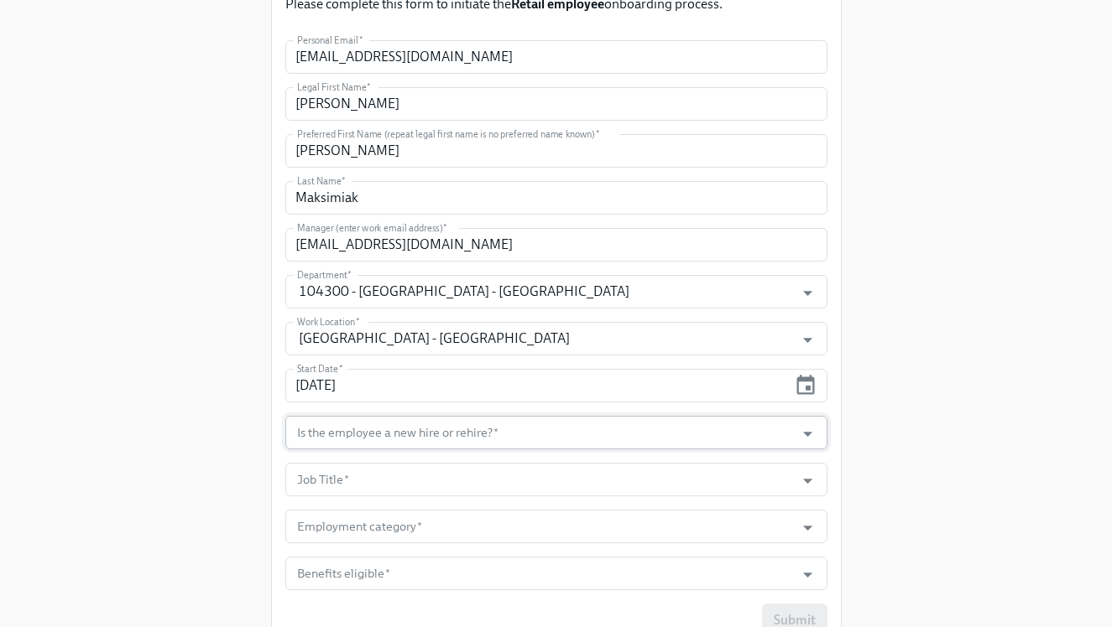
click at [351, 425] on input "Is the employee a new hire or rehire?   *" at bounding box center [540, 433] width 493 height 34
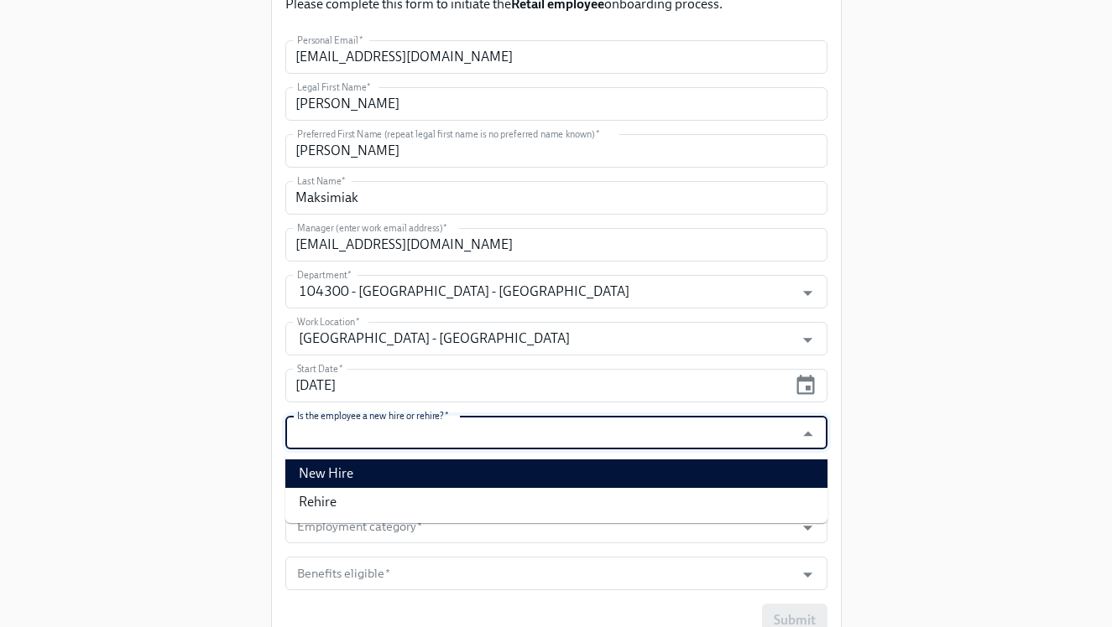
click at [346, 464] on li "New Hire" at bounding box center [556, 474] width 542 height 29
type input "New Hire"
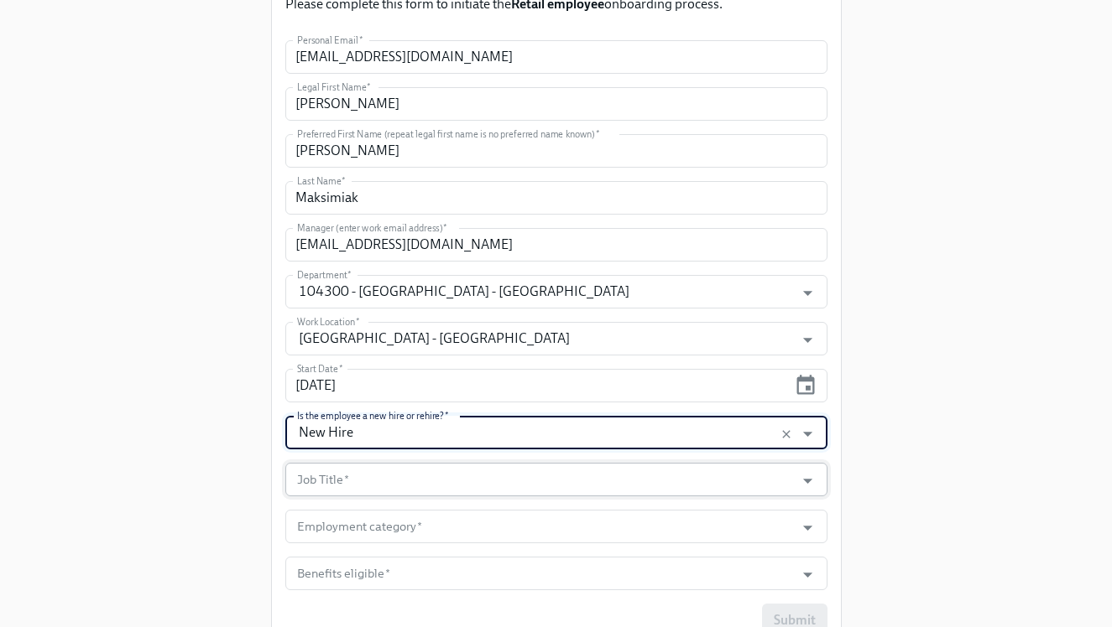
click at [348, 485] on input "Job Title   *" at bounding box center [540, 480] width 493 height 34
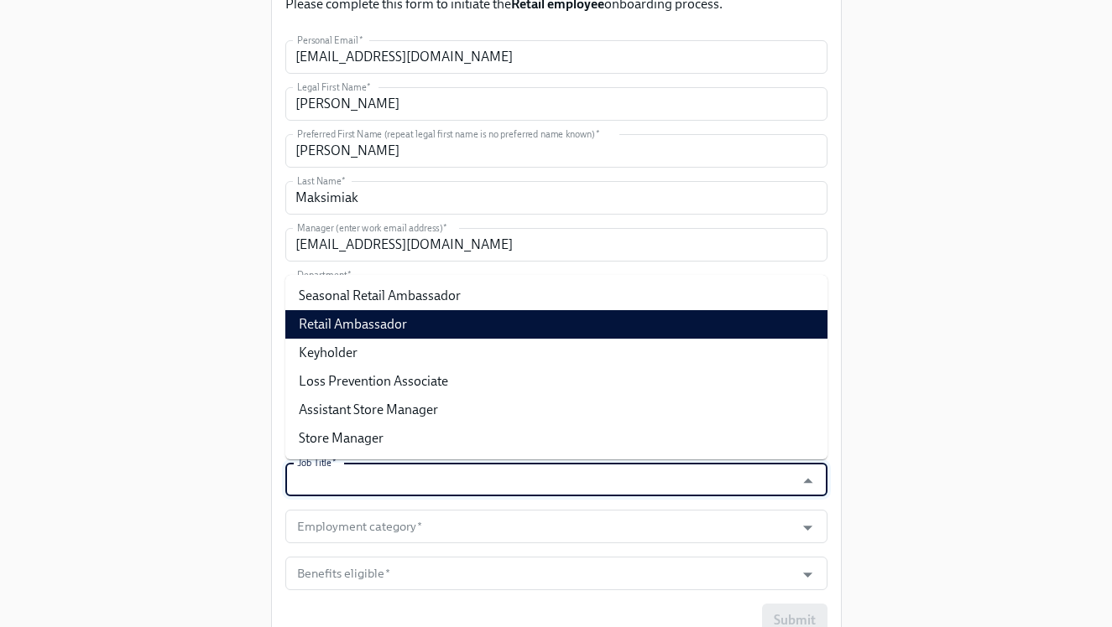
click at [377, 331] on li "Retail Ambassador" at bounding box center [556, 324] width 542 height 29
type input "Retail Ambassador"
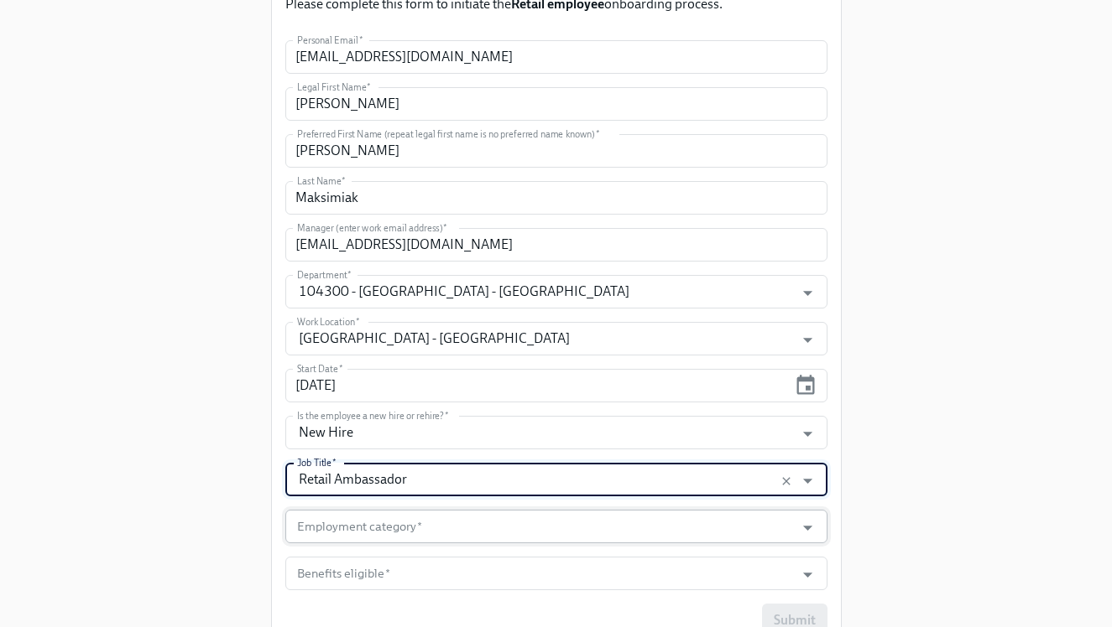
click at [397, 537] on input "Employment category   *" at bounding box center [540, 527] width 493 height 34
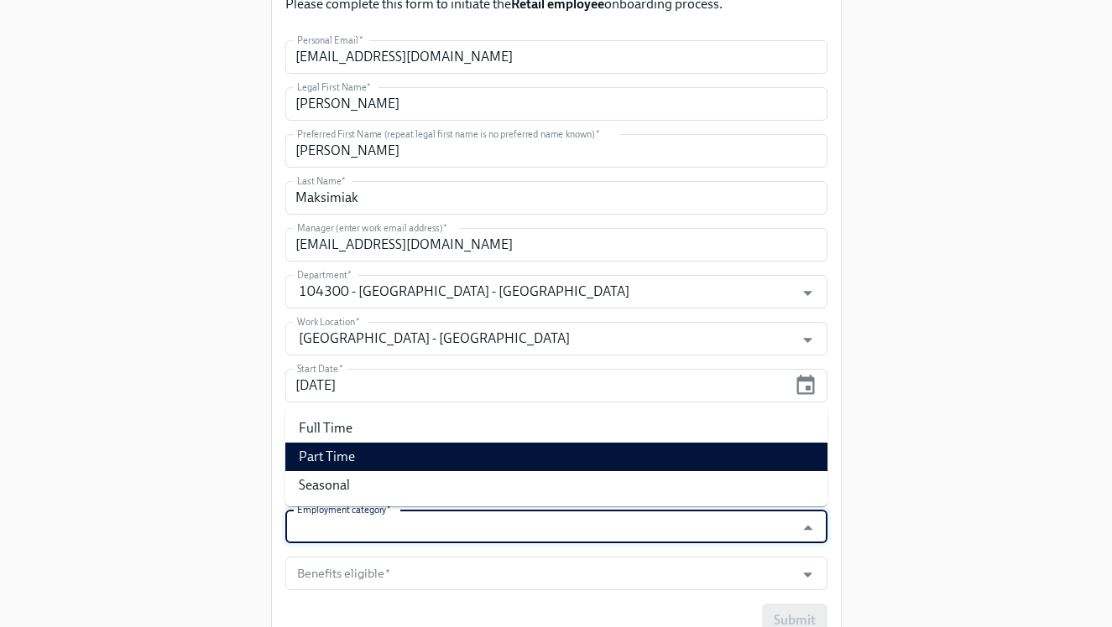
click at [401, 463] on li "Part Time" at bounding box center [556, 457] width 542 height 29
type input "Part Time"
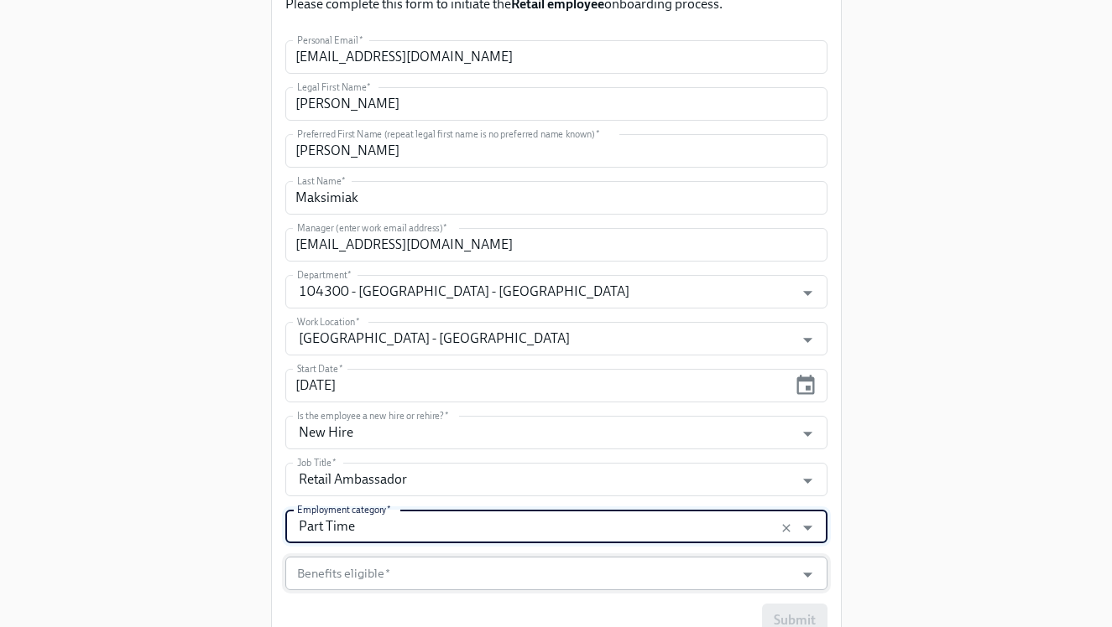
click at [395, 568] on input "Benefits eligible   *" at bounding box center [540, 574] width 493 height 34
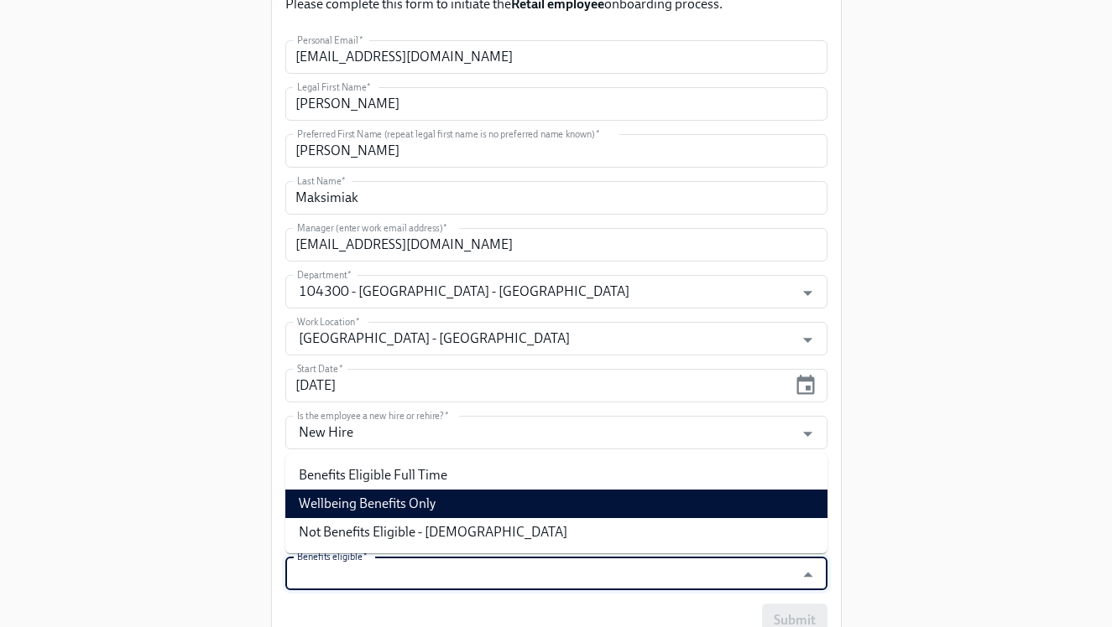
click at [414, 502] on li "Wellbeing Benefits Only" at bounding box center [556, 504] width 542 height 29
type input "Wellbeing Benefits Only"
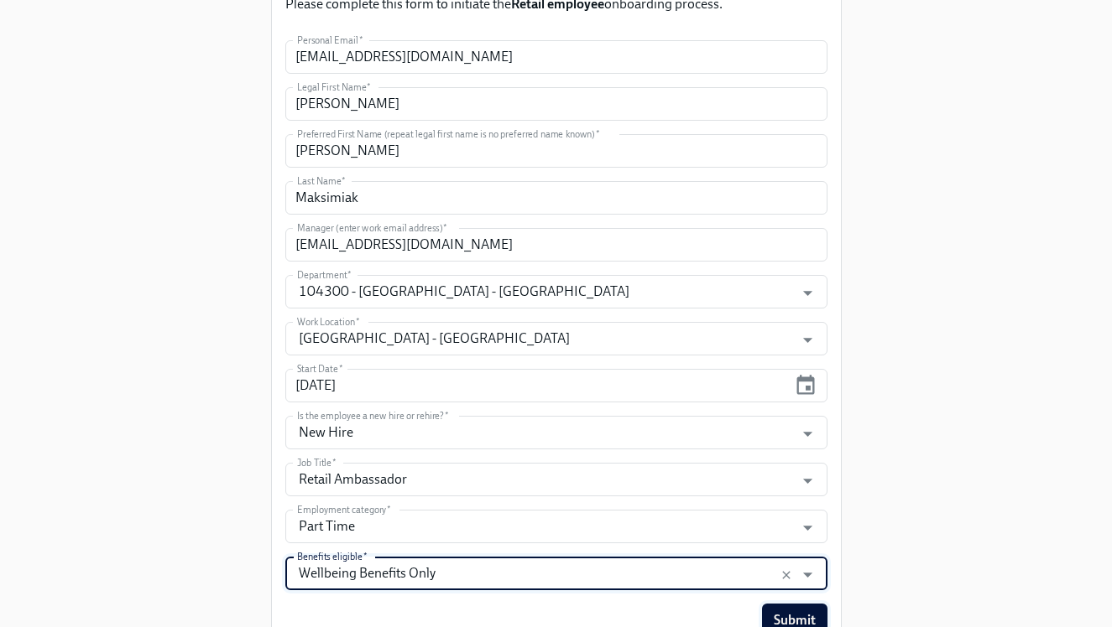
click at [787, 608] on button "Submit" at bounding box center [794, 621] width 65 height 34
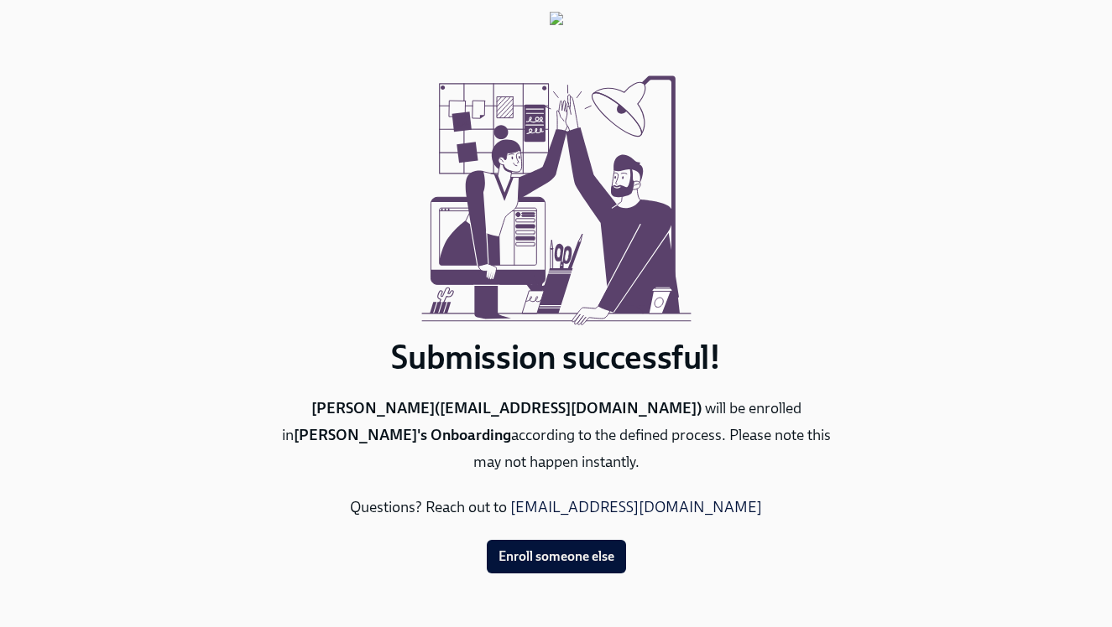
scroll to position [0, 0]
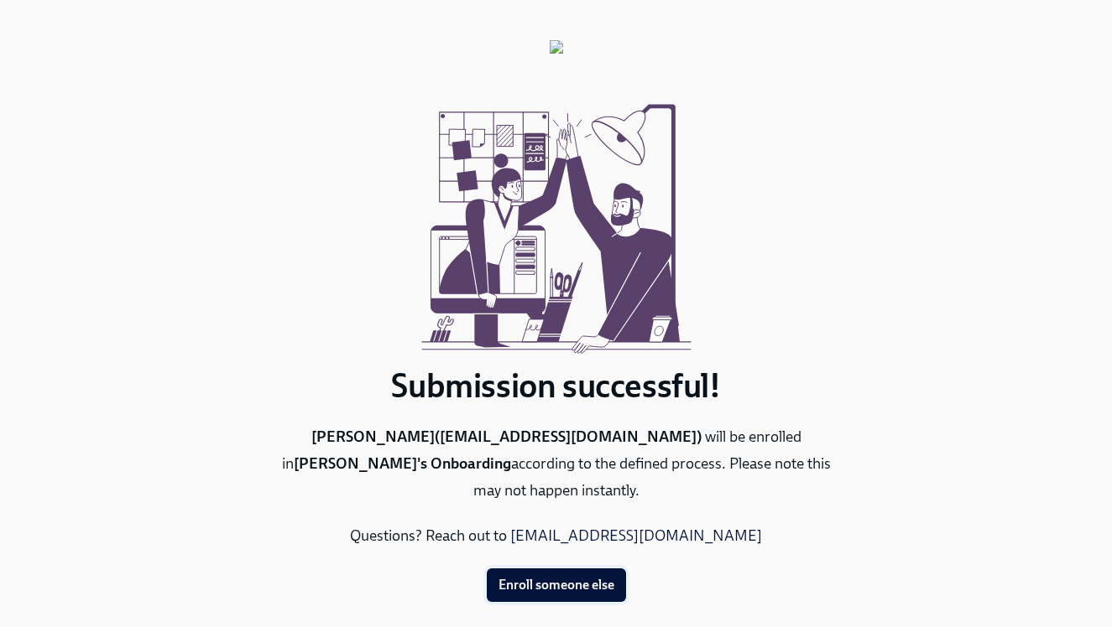
click at [534, 590] on span "Enroll someone else" at bounding box center [556, 585] width 116 height 17
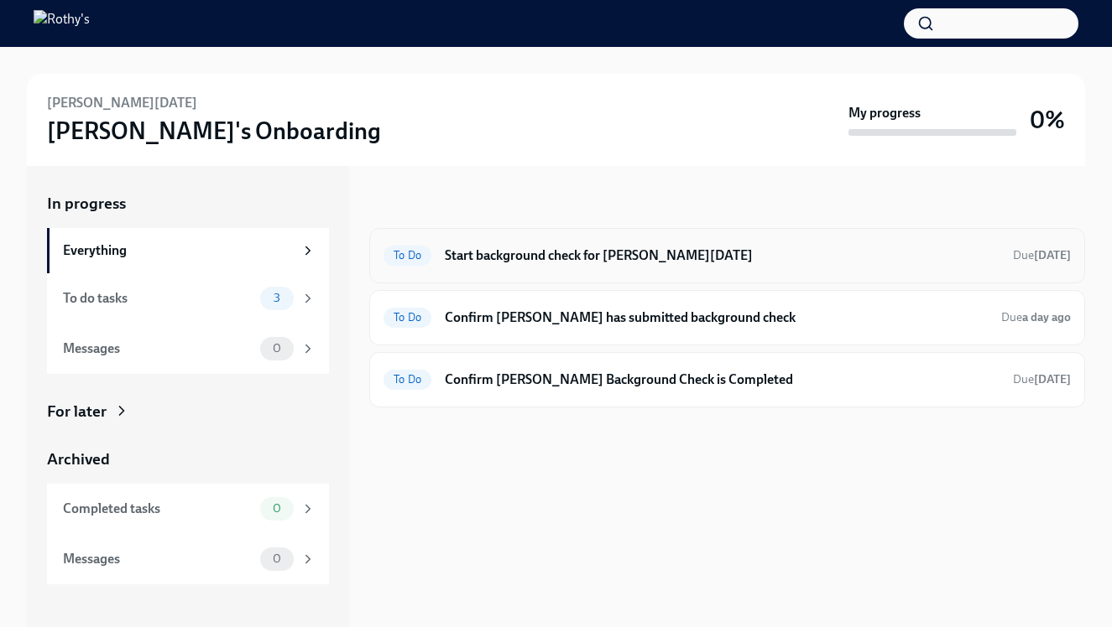
click at [573, 240] on div "To Do Start background check for [PERSON_NAME][DATE] Due [DATE]" at bounding box center [727, 255] width 716 height 55
click at [569, 257] on h6 "Start background check for Angelle Pascua" at bounding box center [722, 256] width 554 height 18
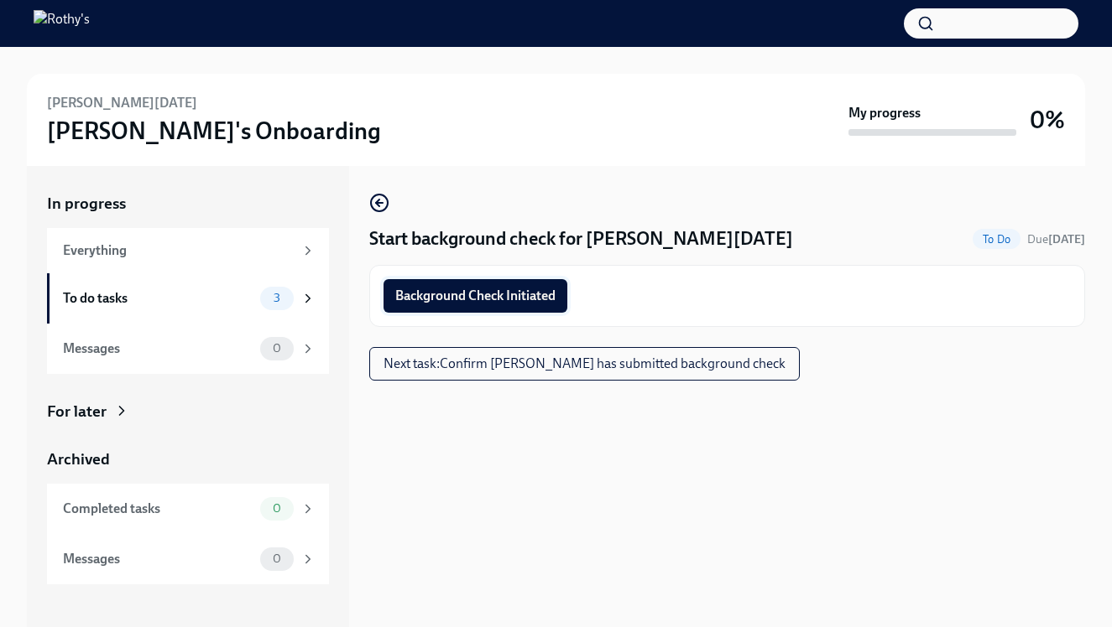
click at [538, 296] on span "Background Check Initiated" at bounding box center [475, 296] width 160 height 17
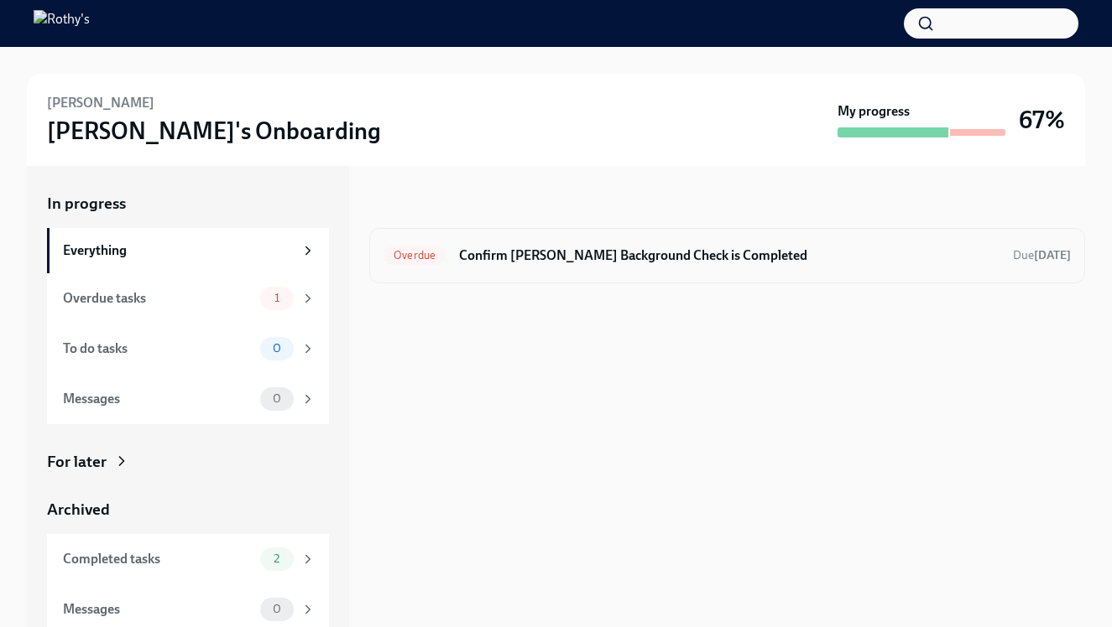
click at [614, 263] on h6 "Confirm [PERSON_NAME] Background Check is Completed" at bounding box center [729, 256] width 540 height 18
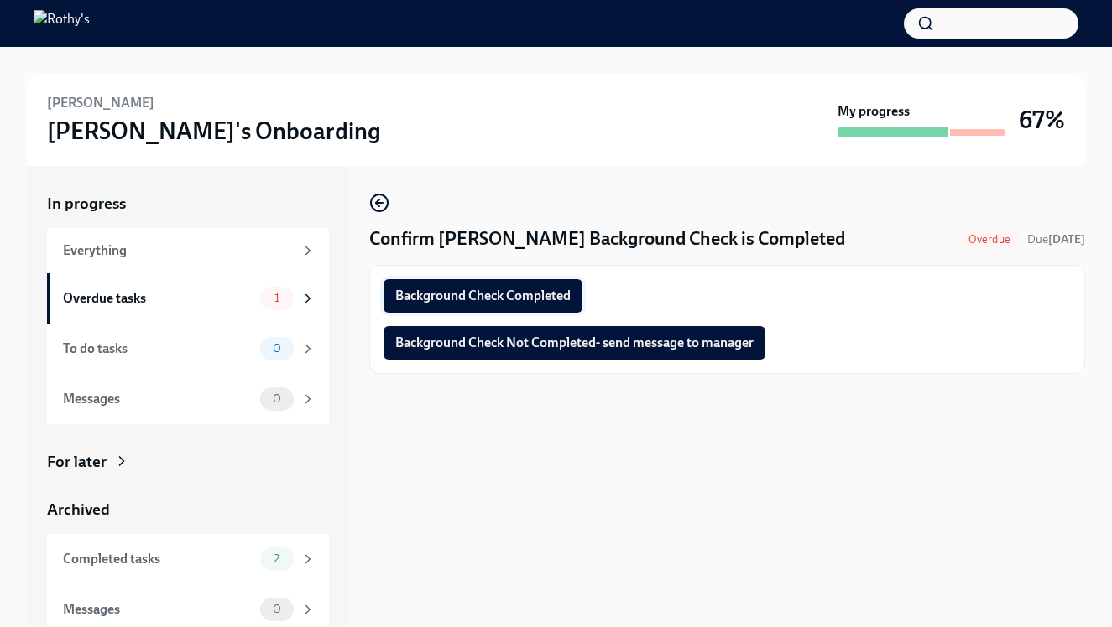
click at [534, 296] on span "Background Check Completed" at bounding box center [482, 296] width 175 height 17
